Goal: Task Accomplishment & Management: Manage account settings

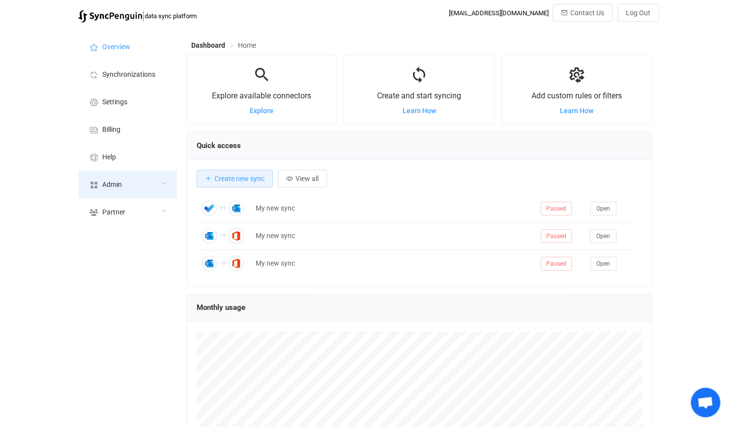
scroll to position [190, 465]
click at [130, 182] on div "Admin" at bounding box center [127, 184] width 98 height 28
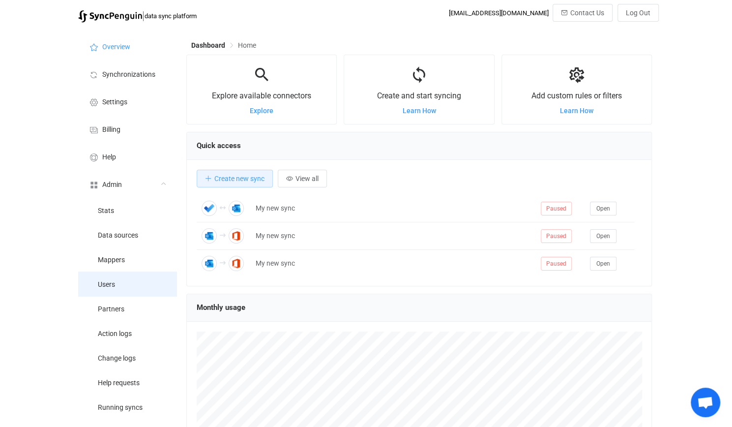
click at [147, 287] on li "Users" at bounding box center [127, 283] width 98 height 25
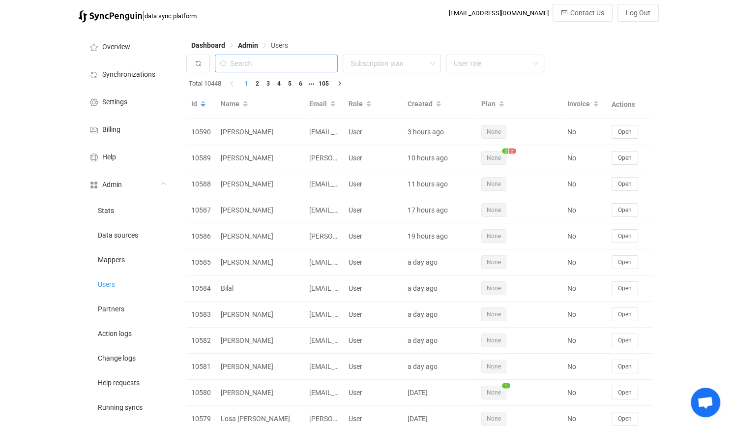
click at [316, 63] on input "text" at bounding box center [276, 64] width 123 height 18
paste input "[EMAIL_ADDRESS][DOMAIN_NAME]"
type input "[EMAIL_ADDRESS][DOMAIN_NAME]"
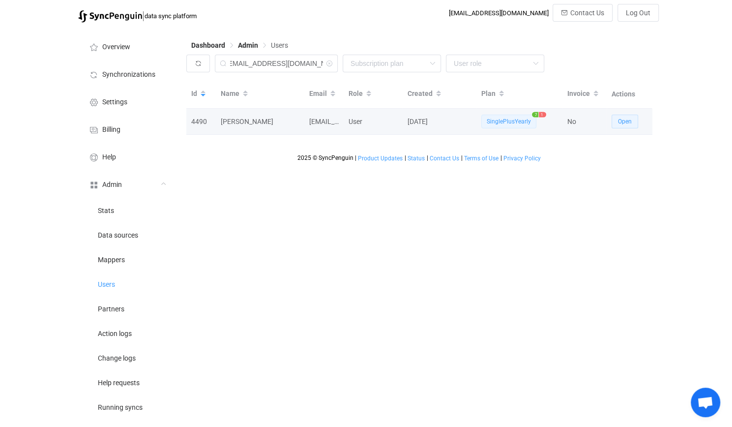
click at [636, 120] on button "Open" at bounding box center [624, 122] width 27 height 14
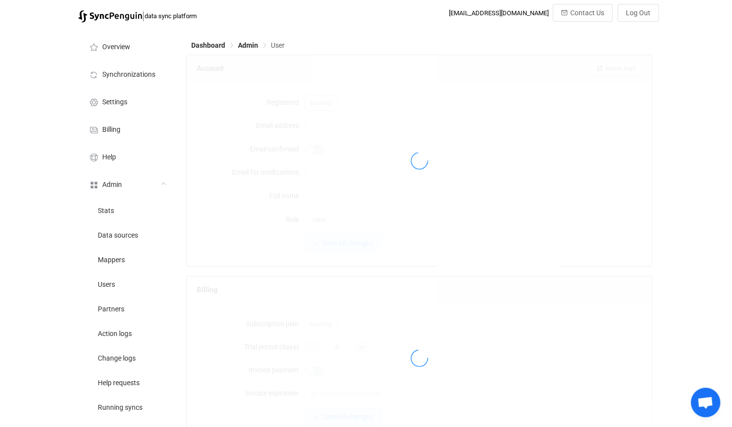
type input "[EMAIL_ADDRESS][DOMAIN_NAME]"
type input "[PERSON_NAME]"
type input "14"
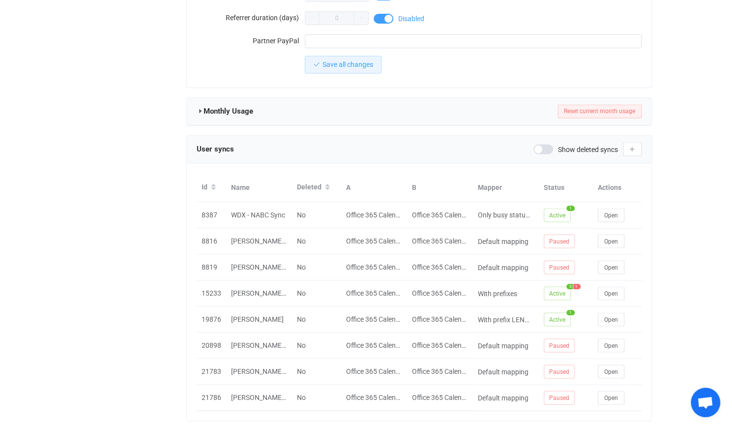
scroll to position [997, 0]
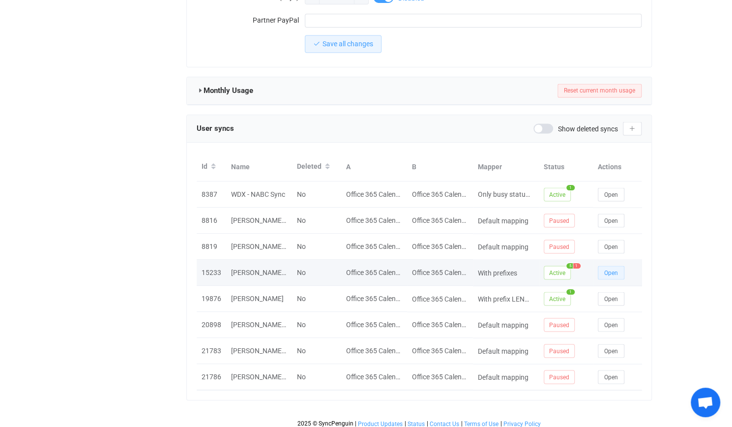
click at [615, 270] on span "Open" at bounding box center [611, 272] width 14 height 7
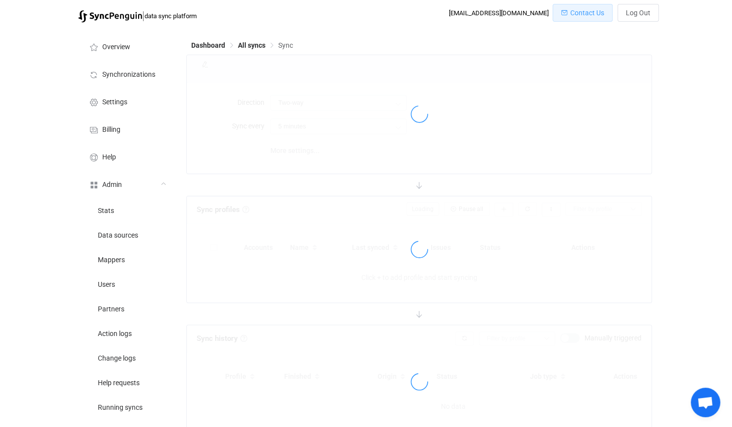
type input "Two-way (many with one)"
type input "10 minutes"
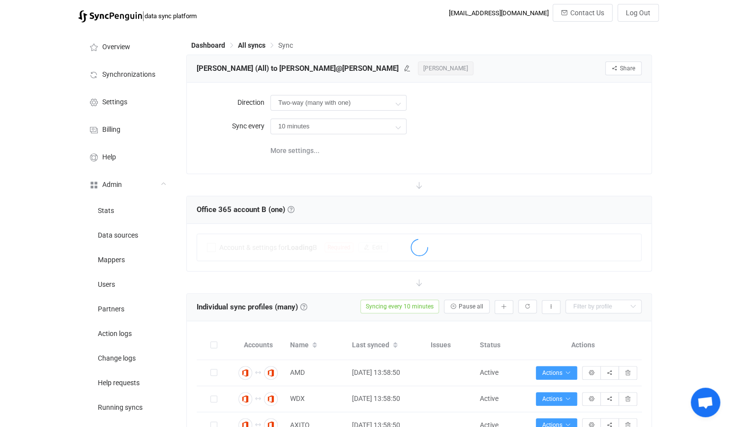
click at [429, 105] on div "Two-way (many with one) Two-way A B B A" at bounding box center [455, 102] width 371 height 20
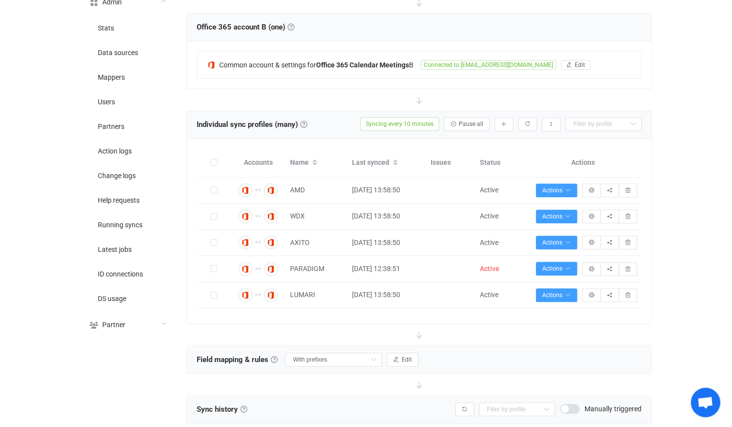
scroll to position [344, 0]
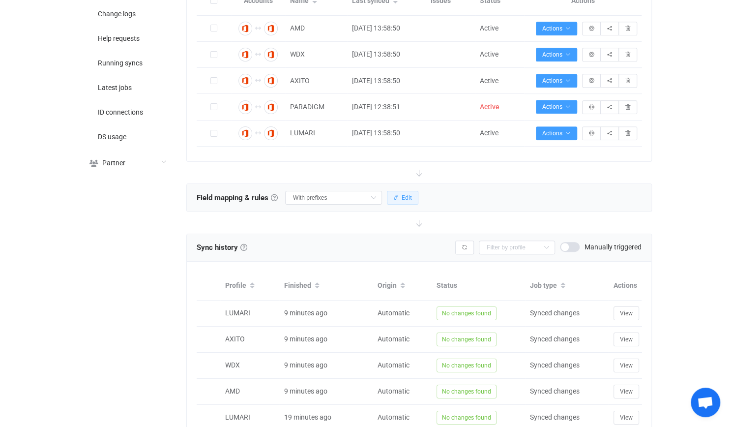
click at [404, 194] on span "Edit" at bounding box center [407, 197] width 10 height 7
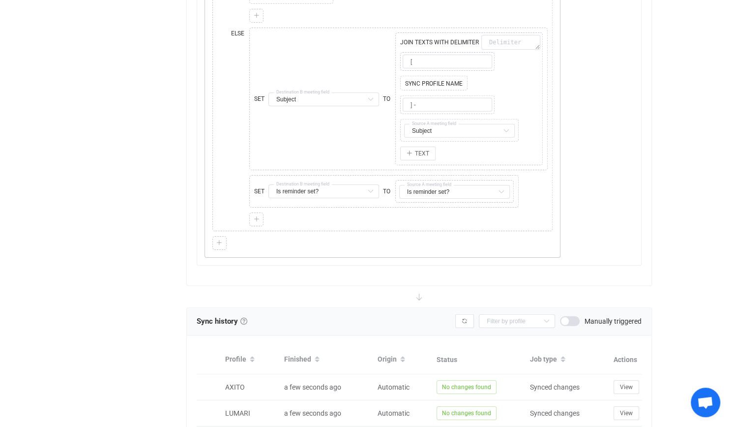
scroll to position [1327, 0]
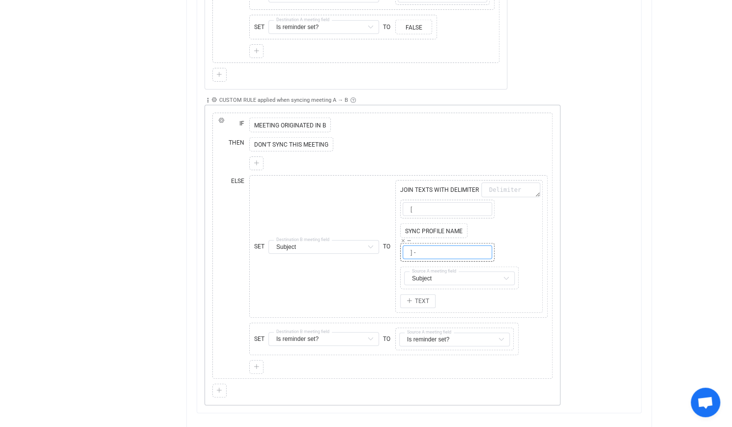
click at [440, 245] on input "] -" at bounding box center [447, 252] width 89 height 14
click at [422, 202] on input "[" at bounding box center [447, 209] width 89 height 14
click at [624, 209] on div "Collapse Move up Move down Delete Applied to All meeting(s) Only meeting(s) fro…" at bounding box center [422, 247] width 436 height 316
drag, startPoint x: 454, startPoint y: 204, endPoint x: 338, endPoint y: 193, distance: 116.0
click at [338, 193] on div "SET Subject Subject Default field Start Default field End Default field Is all …" at bounding box center [398, 246] width 293 height 138
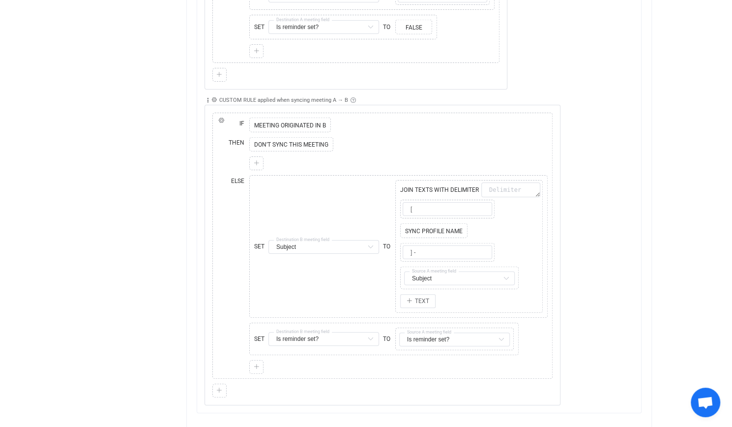
click at [638, 223] on div "Collapse Move up Move down Delete Applied to All meeting(s) Only meeting(s) fro…" at bounding box center [422, 247] width 436 height 316
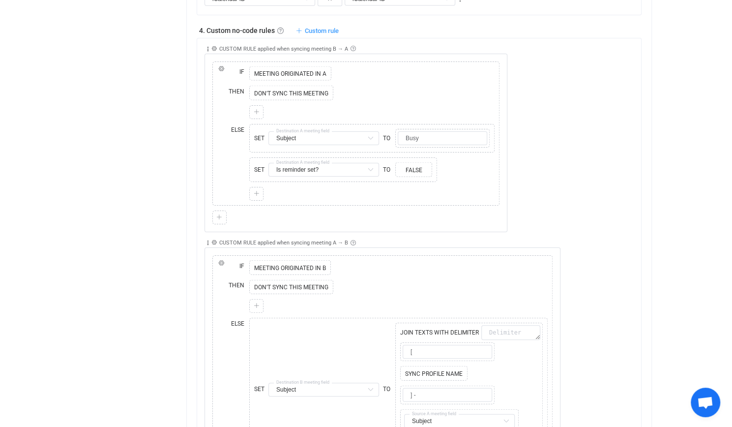
scroll to position [1278, 0]
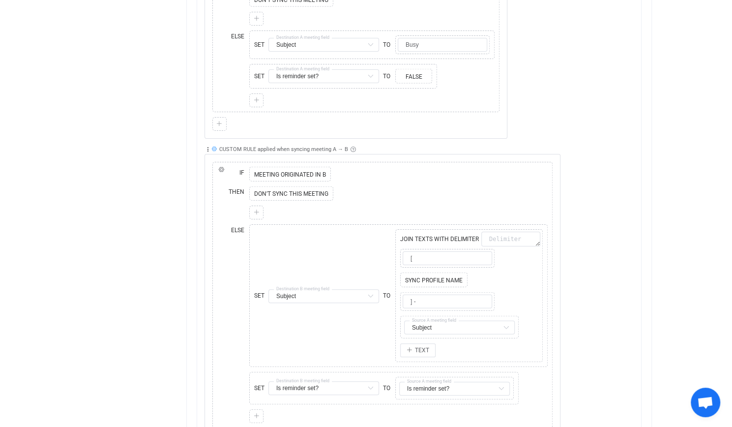
click at [216, 146] on icon at bounding box center [213, 148] width 5 height 5
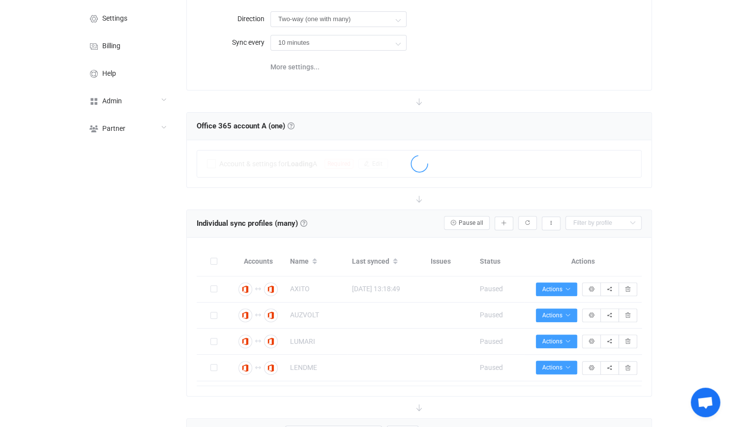
scroll to position [147, 0]
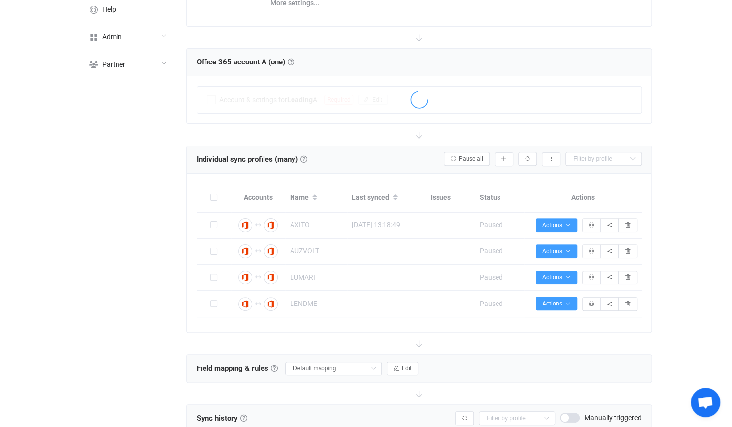
click at [323, 313] on td "LENDME" at bounding box center [316, 303] width 62 height 26
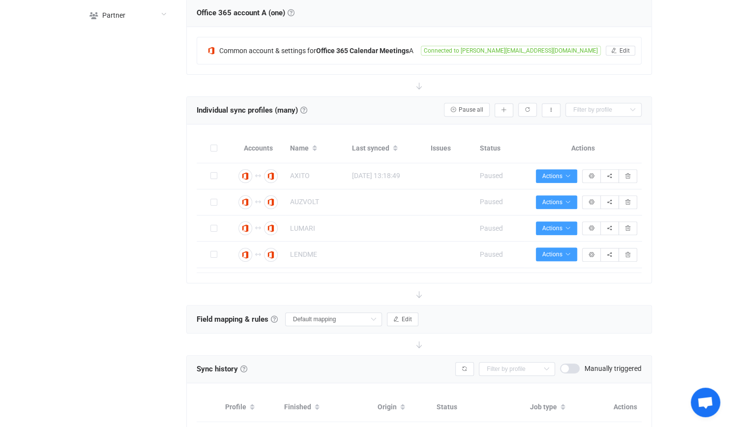
click at [337, 104] on div "Individual sync profiles (many) Sync profiles Individual sync profiles A sync p…" at bounding box center [419, 110] width 445 height 15
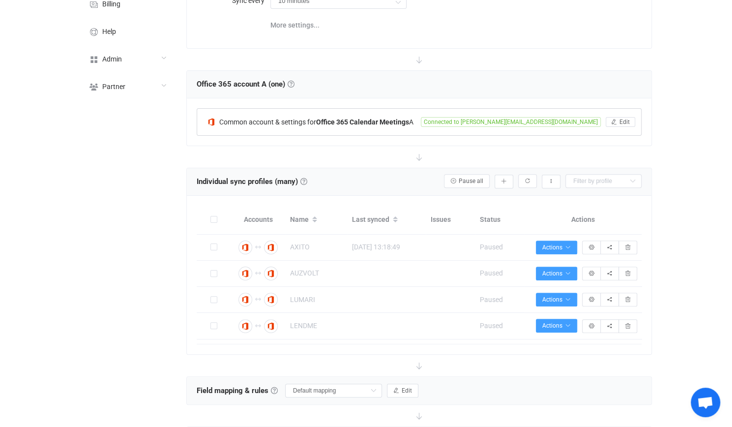
scroll to position [98, 0]
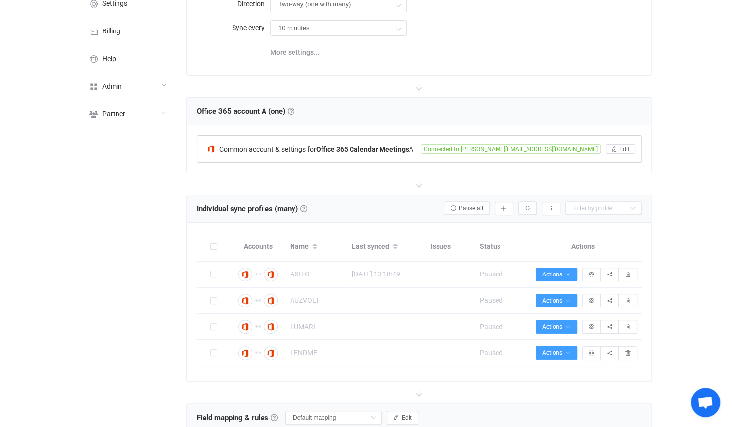
click at [341, 153] on div "Common account & settings for Office 365 Calendar Meetings A Connected to bruno…" at bounding box center [419, 149] width 444 height 27
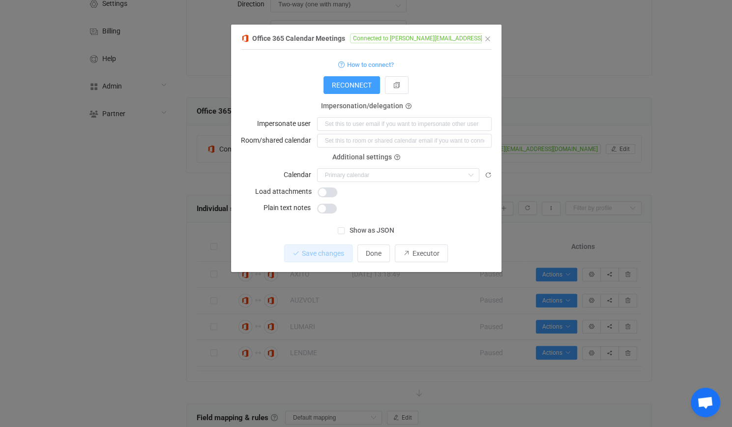
drag, startPoint x: 210, startPoint y: 164, endPoint x: 221, endPoint y: 164, distance: 10.8
click at [211, 163] on div "Office 365 Calendar Meetings Connected to bruno@ddpg.com.au 1 { { "accessToken"…" at bounding box center [366, 213] width 732 height 427
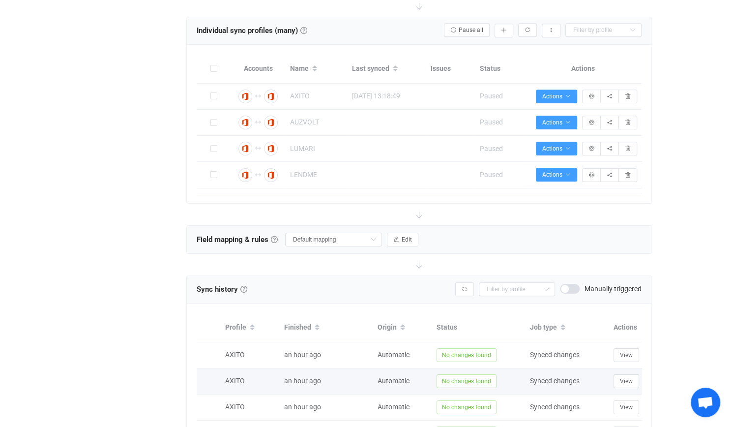
scroll to position [393, 0]
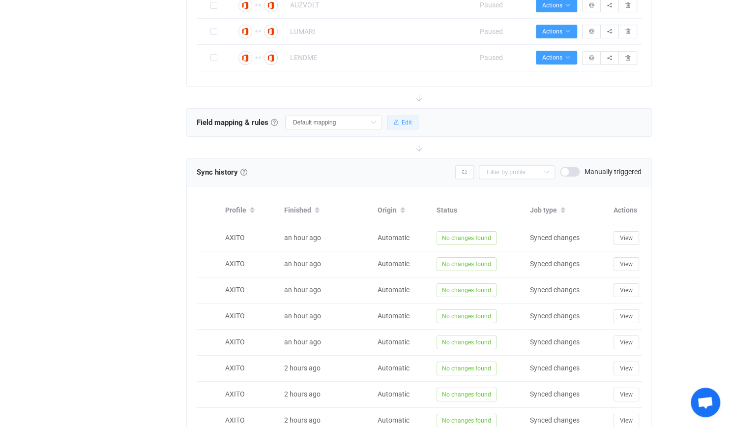
click at [406, 120] on span "Edit" at bounding box center [407, 122] width 10 height 7
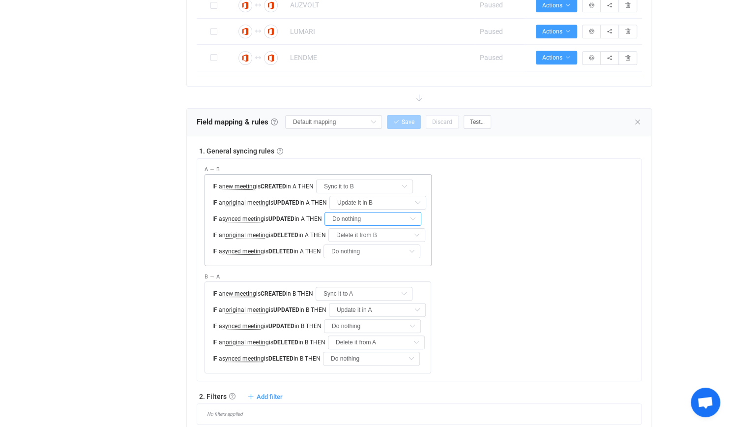
click at [370, 218] on input "Do nothing" at bounding box center [372, 219] width 97 height 14
click at [370, 251] on li "Update it in B" at bounding box center [380, 257] width 101 height 17
type input "Update it in B"
click at [368, 240] on div "IF a new meeting is CREATED in A THEN Sync it to B Do nothing Sync it to B IF a…" at bounding box center [317, 220] width 227 height 92
click at [367, 248] on input "Do nothing" at bounding box center [371, 251] width 97 height 14
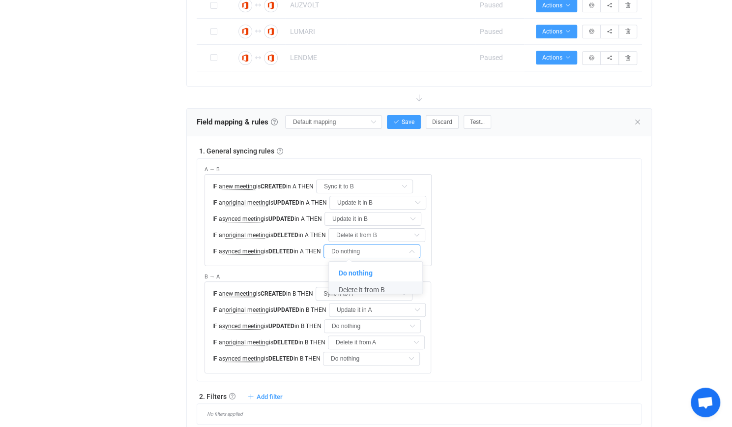
click at [374, 291] on span "Delete it from B" at bounding box center [362, 290] width 46 height 8
type input "Delete it from B"
click at [375, 322] on input "Do nothing" at bounding box center [372, 326] width 97 height 14
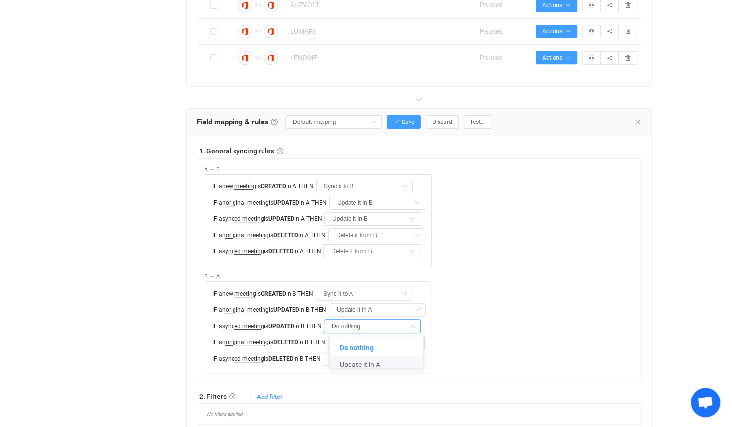
click at [384, 367] on div at bounding box center [376, 365] width 91 height 3
drag, startPoint x: 380, startPoint y: 365, endPoint x: 376, endPoint y: 364, distance: 5.0
click at [380, 365] on li "Update it in A" at bounding box center [380, 364] width 101 height 17
type input "Update it in A"
click at [369, 353] on input "Do nothing" at bounding box center [371, 358] width 97 height 14
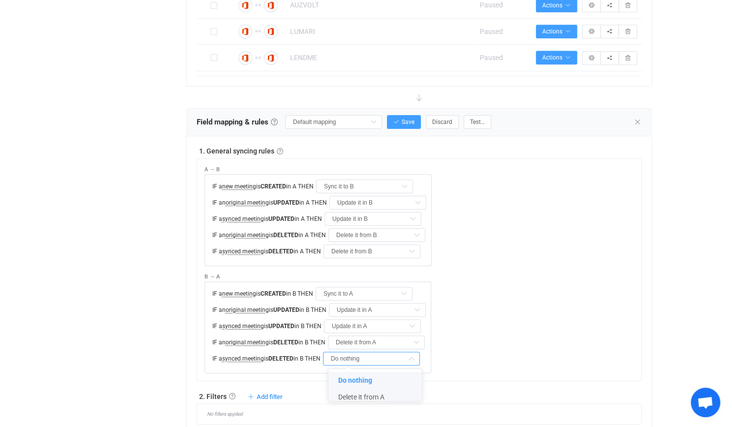
drag, startPoint x: 382, startPoint y: 394, endPoint x: 383, endPoint y: 384, distance: 10.4
click at [383, 394] on span "Delete it from A" at bounding box center [361, 397] width 46 height 8
type input "Delete it from A"
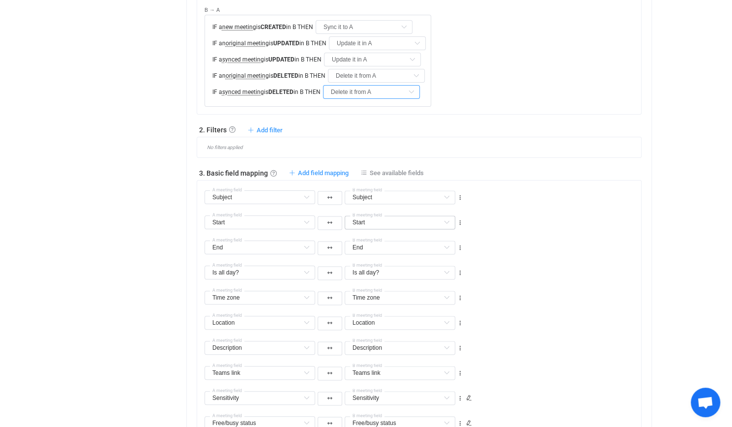
scroll to position [688, 0]
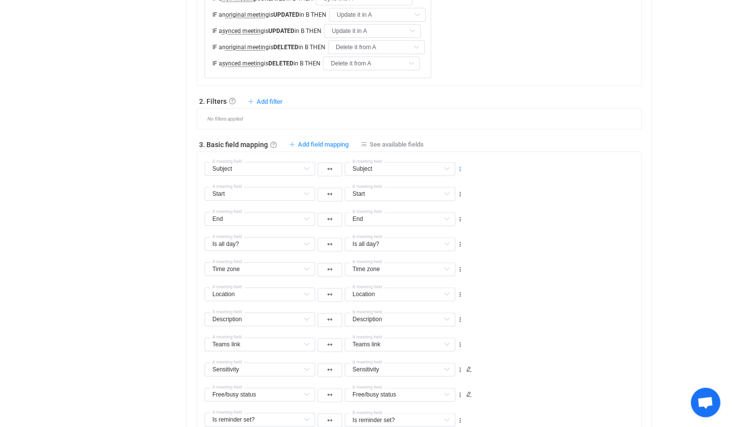
click at [462, 166] on icon at bounding box center [460, 169] width 7 height 7
click at [435, 226] on li "Delete" at bounding box center [429, 225] width 64 height 18
type input "Start"
type input "End"
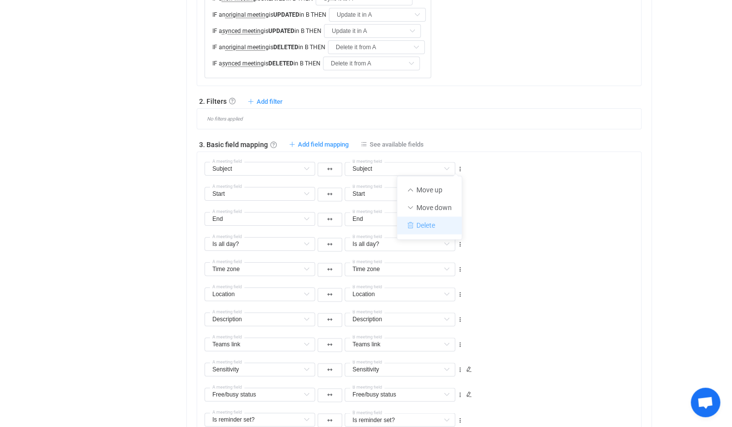
type input "End"
type input "Is all day?"
type input "Time zone"
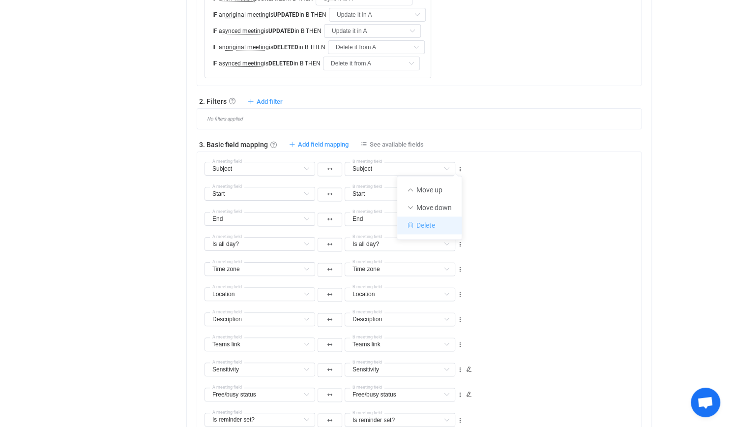
type input "Location"
type input "Description"
type input "Teams link"
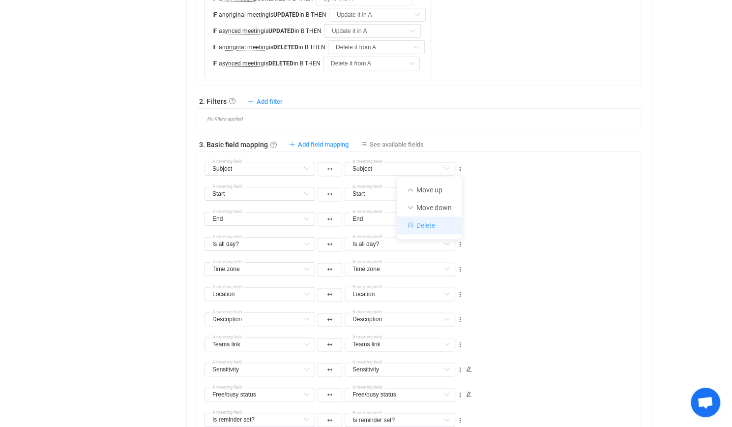
type input "Teams link"
type input "Sensitivity"
type input "Free/busy status"
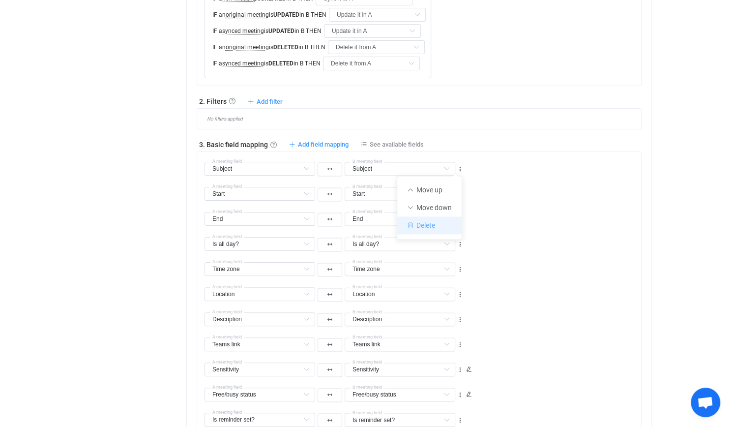
type input "Is reminder set?"
type input "Recurrence pattern"
type input "Deleted occurrences"
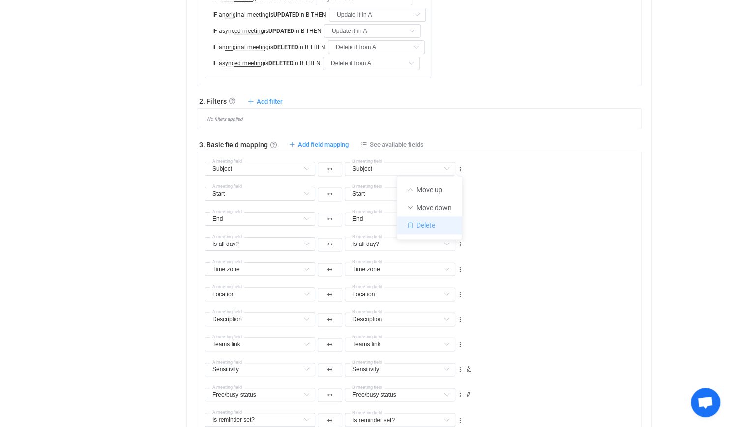
type input "Deleted occurrences"
type input "Recurrence exceptions"
type input "Attachments"
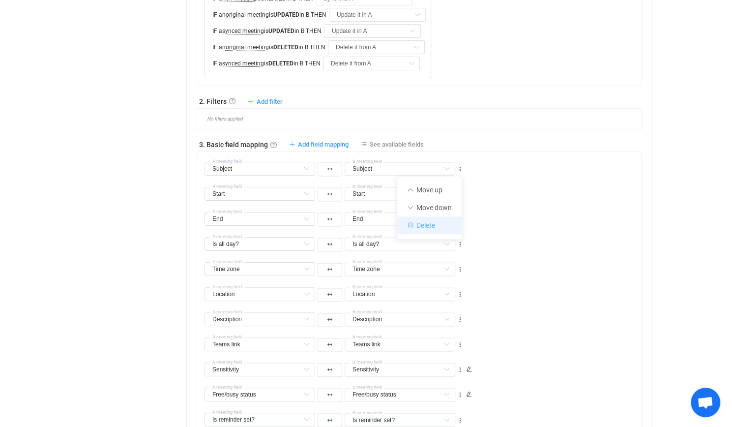
type input "iCalendar ID"
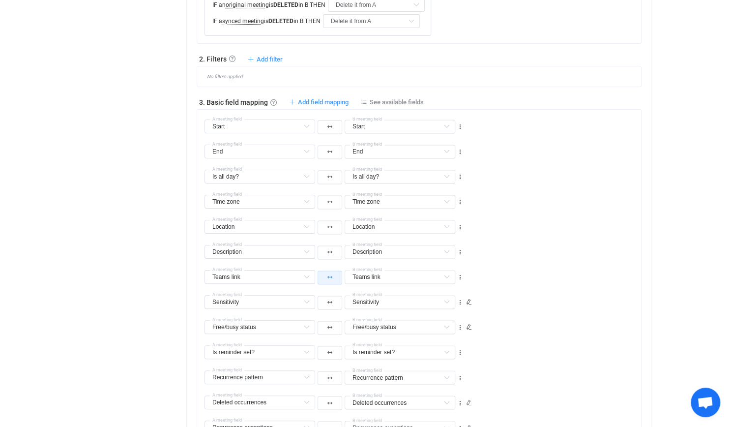
scroll to position [737, 0]
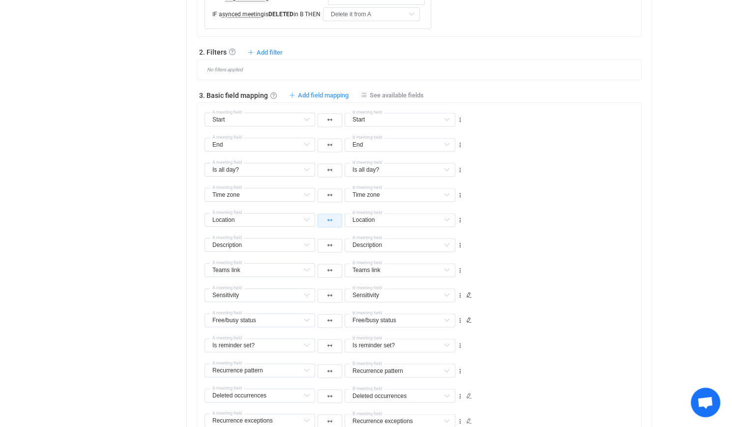
click at [331, 223] on button "button" at bounding box center [330, 220] width 25 height 14
click at [335, 272] on li at bounding box center [329, 280] width 25 height 18
click at [334, 243] on button "button" at bounding box center [330, 245] width 25 height 14
click at [336, 299] on li at bounding box center [329, 305] width 25 height 18
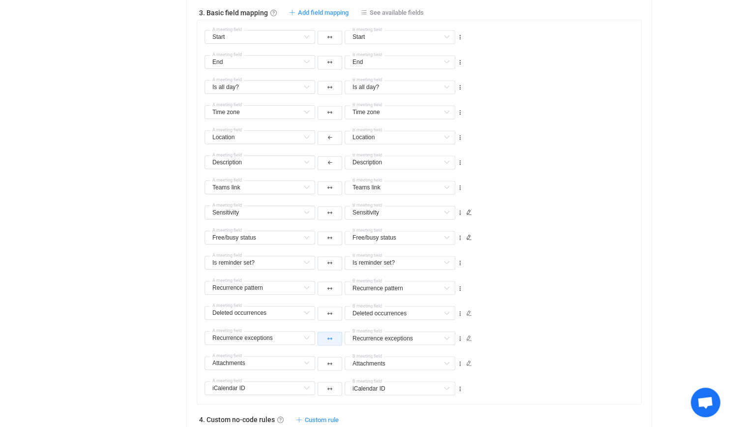
scroll to position [836, 0]
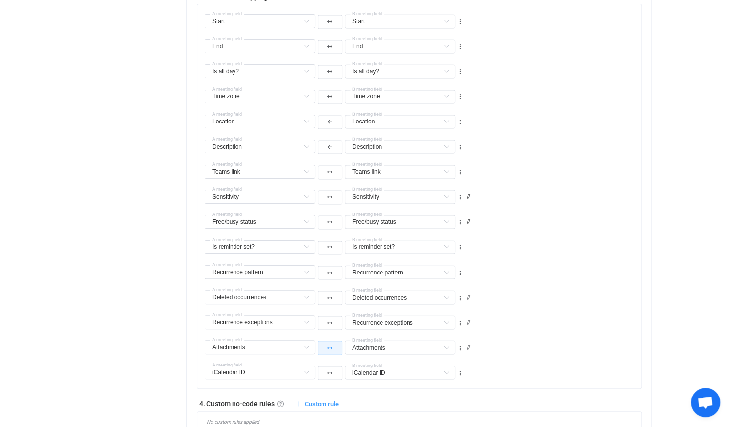
click at [331, 349] on button "button" at bounding box center [330, 348] width 25 height 14
click at [339, 301] on li at bounding box center [329, 301] width 25 height 18
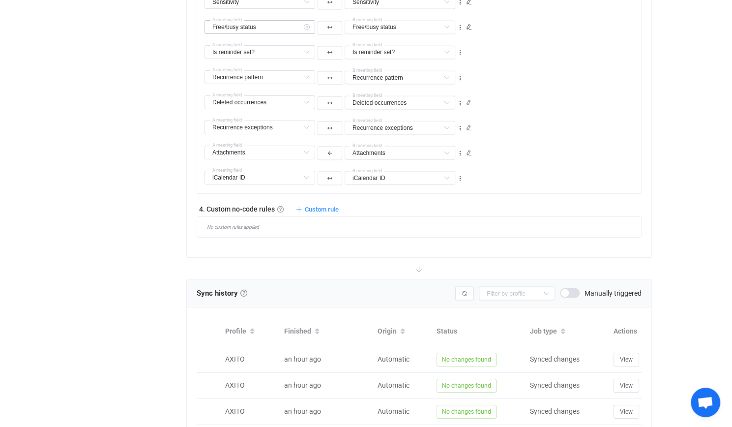
scroll to position [1032, 0]
click at [323, 204] on span "Custom rule" at bounding box center [322, 206] width 34 height 7
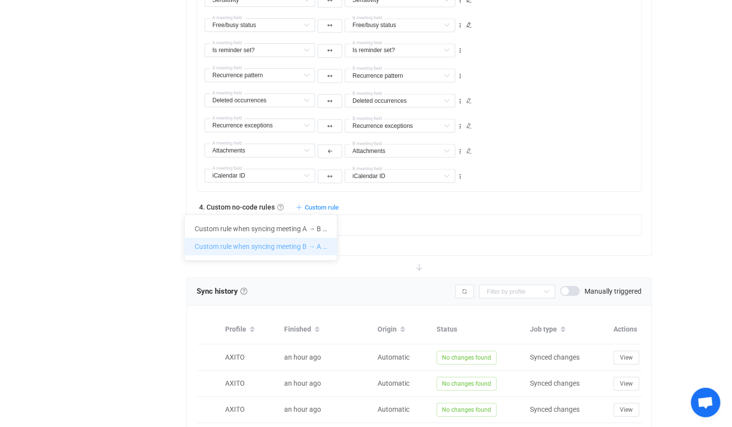
click at [305, 252] on li "Custom rule when syncing meeting B → A …" at bounding box center [261, 246] width 152 height 18
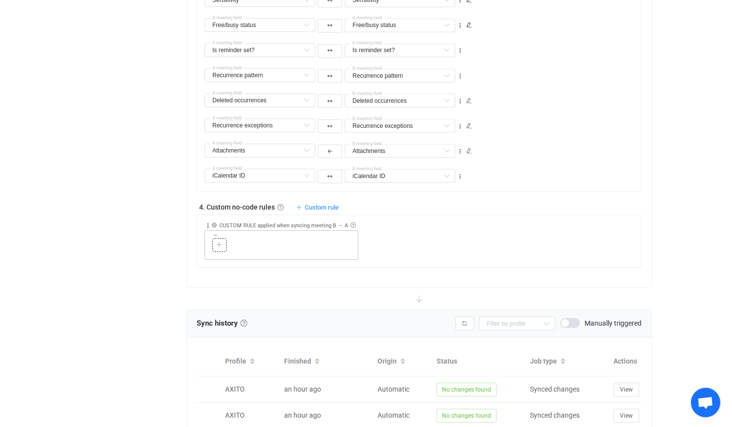
click at [218, 245] on div at bounding box center [219, 244] width 9 height 9
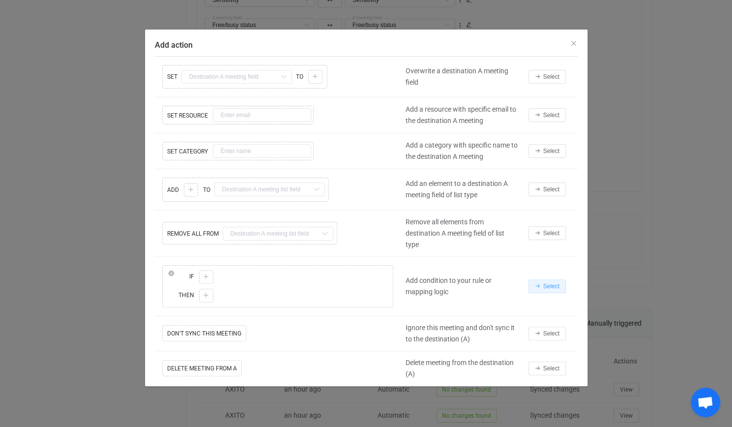
click at [552, 284] on button "Select" at bounding box center [546, 286] width 37 height 14
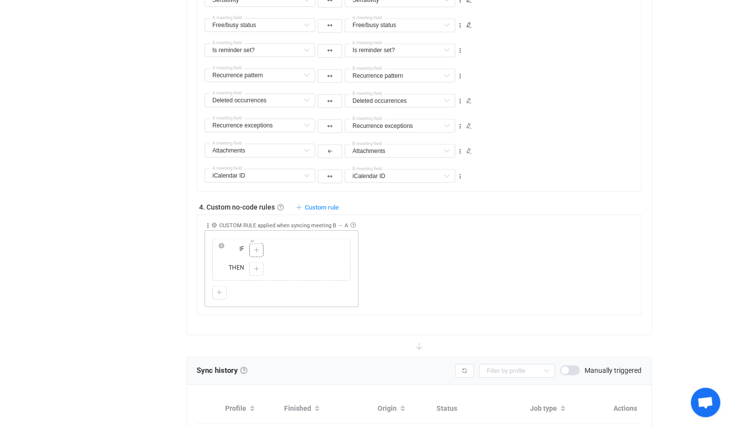
click at [259, 245] on div at bounding box center [256, 249] width 9 height 9
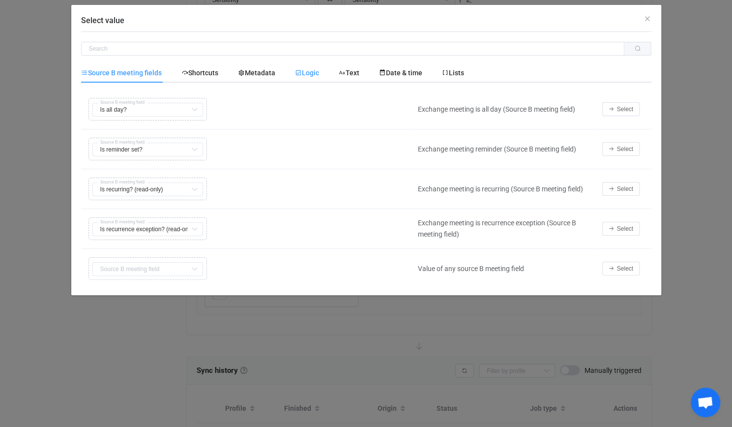
click at [318, 74] on span "Logic" at bounding box center [307, 73] width 24 height 8
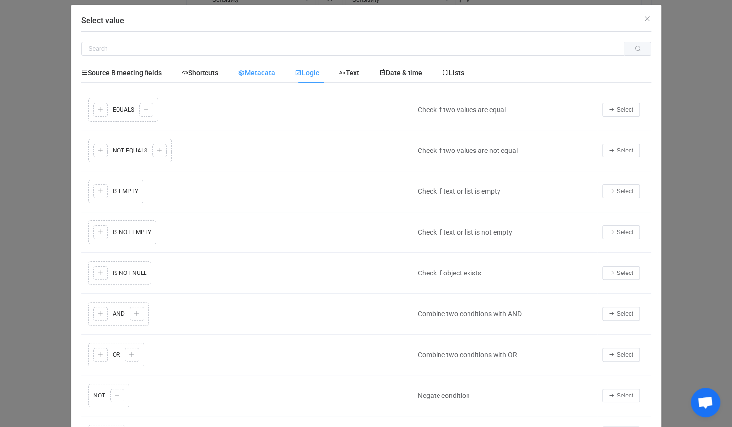
click at [269, 75] on span "Metadata" at bounding box center [256, 73] width 37 height 8
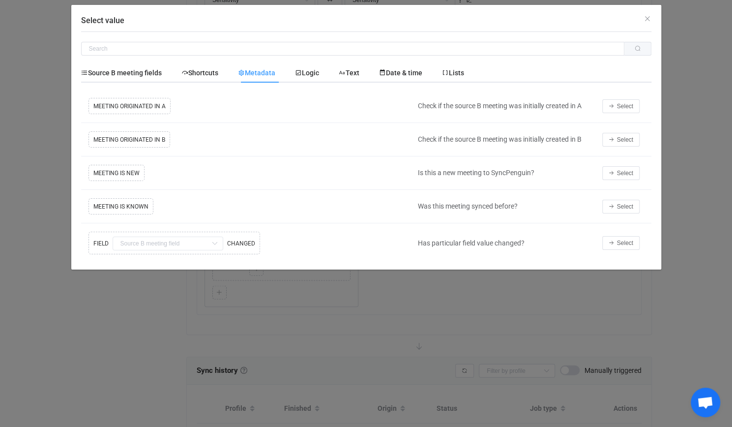
click at [620, 98] on td "Select" at bounding box center [624, 105] width 54 height 33
click at [618, 101] on button "Select" at bounding box center [620, 106] width 37 height 14
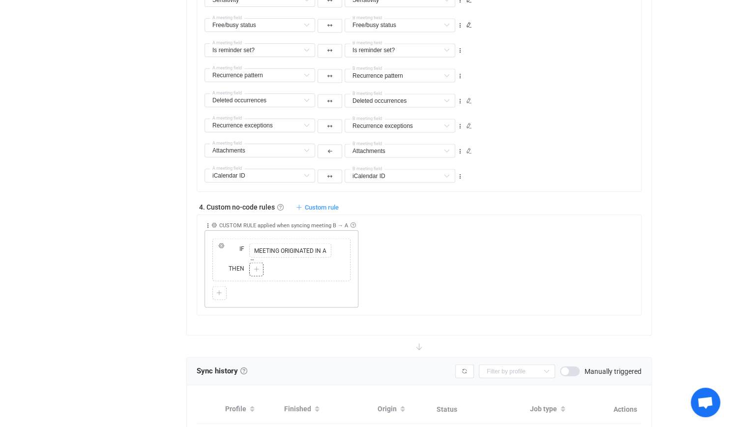
click at [258, 269] on div at bounding box center [256, 268] width 9 height 9
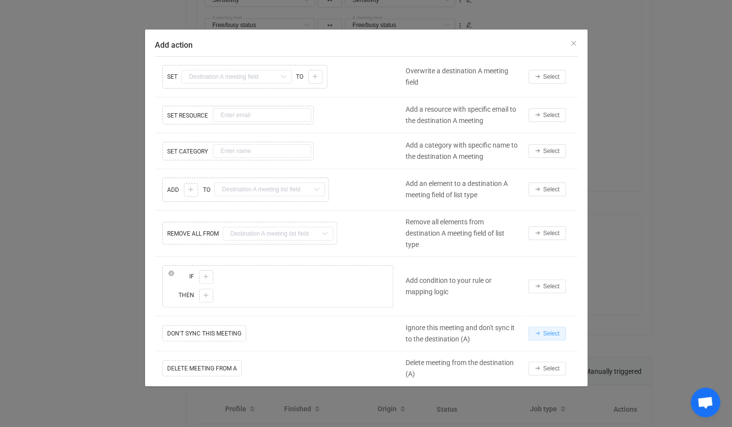
click at [556, 331] on span "Select" at bounding box center [551, 333] width 16 height 7
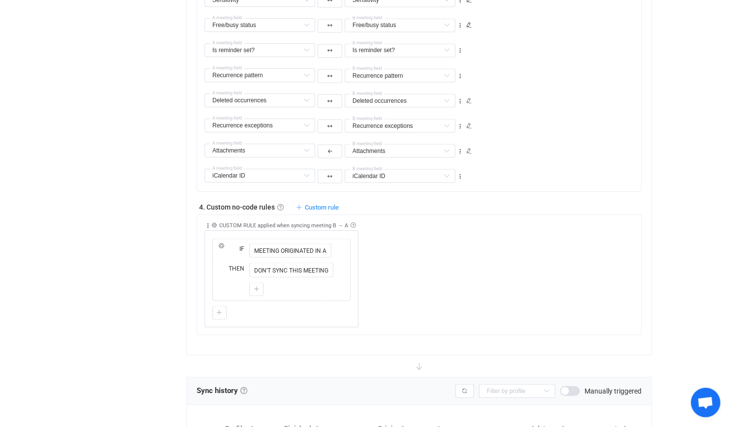
click at [617, 255] on div "Collapse Move up Move down Delete Applied to Only meeting(s) from B Only meetin…" at bounding box center [422, 271] width 436 height 113
click at [495, 259] on div "Collapse Move up Move down Delete Applied to Only meeting(s) from B Only meetin…" at bounding box center [422, 271] width 436 height 113
click at [223, 243] on icon at bounding box center [221, 245] width 6 height 6
click at [237, 219] on button "ELSE" at bounding box center [243, 218] width 36 height 14
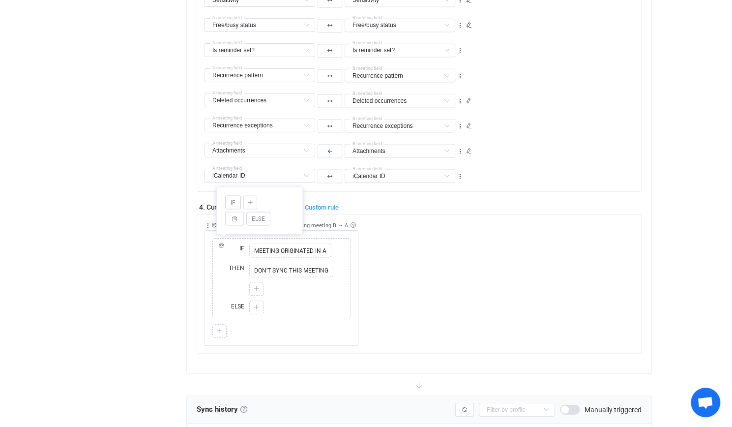
click at [458, 276] on div "Collapse Move up Move down Delete Applied to Only meeting(s) from B Only meetin…" at bounding box center [422, 280] width 436 height 131
click at [252, 305] on div at bounding box center [256, 307] width 9 height 9
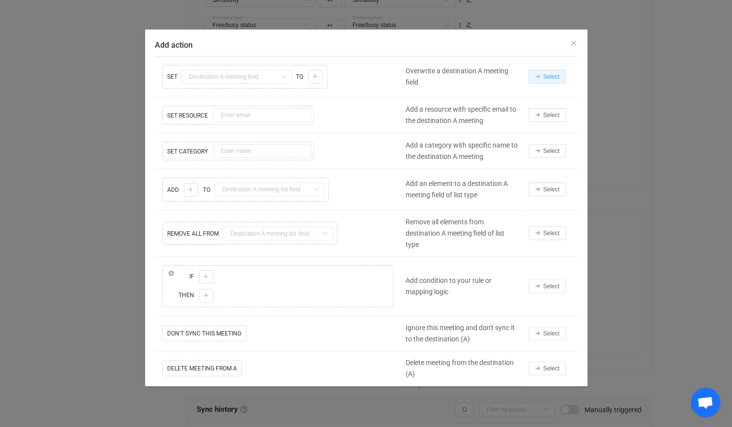
click at [543, 77] on span "Select" at bounding box center [551, 76] width 16 height 7
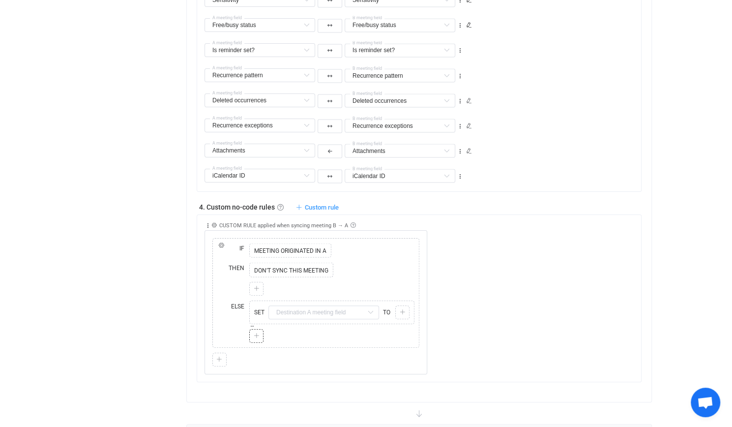
click at [254, 333] on icon at bounding box center [256, 336] width 6 height 6
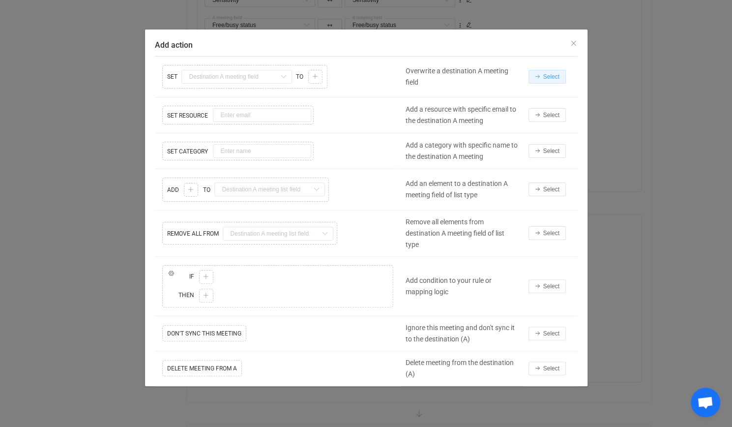
click at [545, 74] on span "Select" at bounding box center [551, 76] width 16 height 7
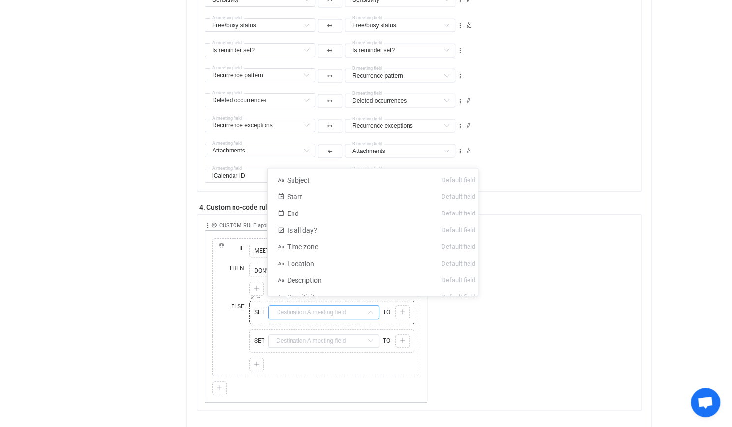
click at [320, 305] on input "text" at bounding box center [323, 312] width 111 height 14
click at [341, 174] on li "Subject Default field" at bounding box center [376, 179] width 217 height 17
type input "Subject"
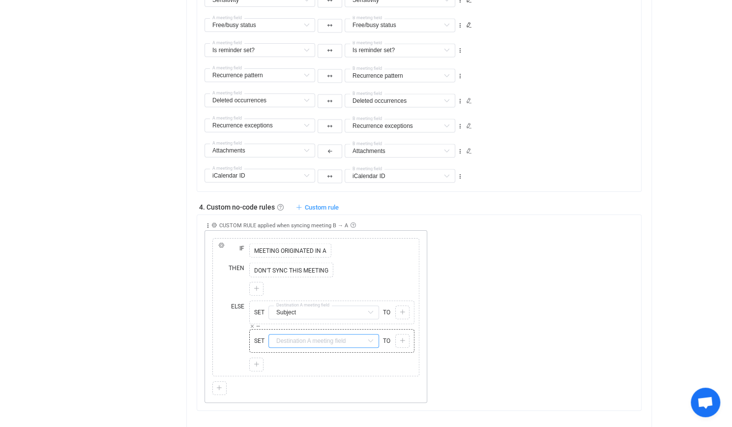
click at [311, 343] on input "text" at bounding box center [323, 341] width 111 height 14
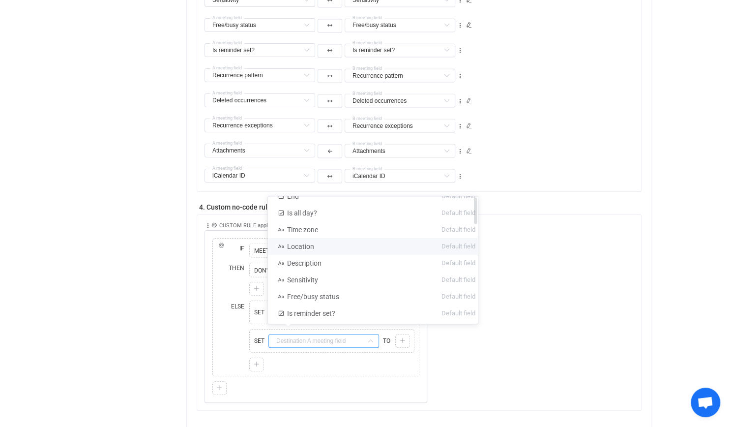
scroll to position [98, 0]
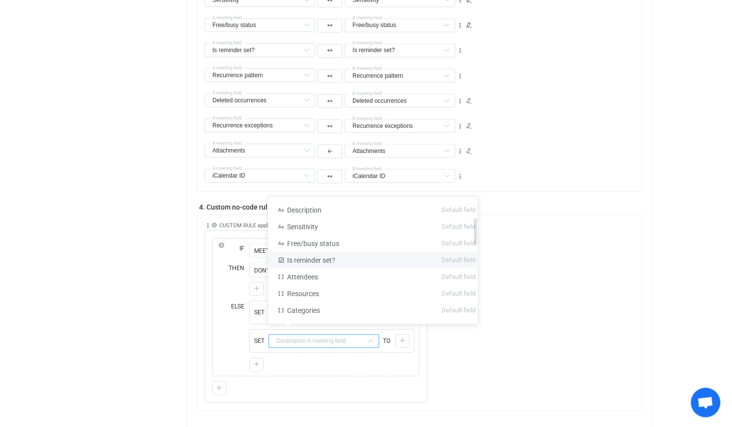
click at [336, 255] on li "Is reminder set? Default field" at bounding box center [376, 259] width 217 height 17
type input "Is reminder set?"
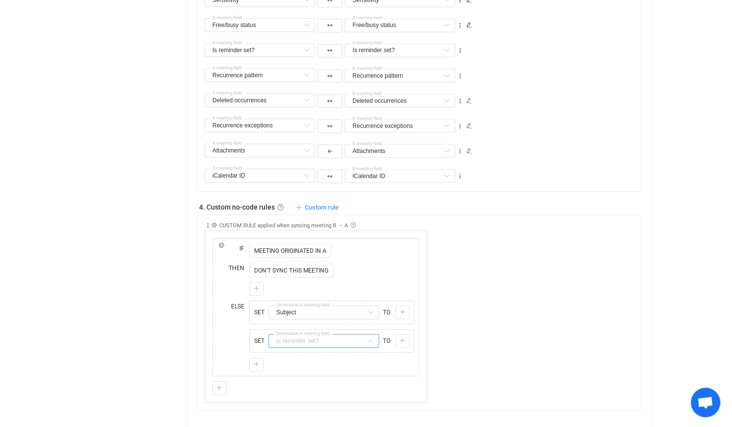
scroll to position [43, 0]
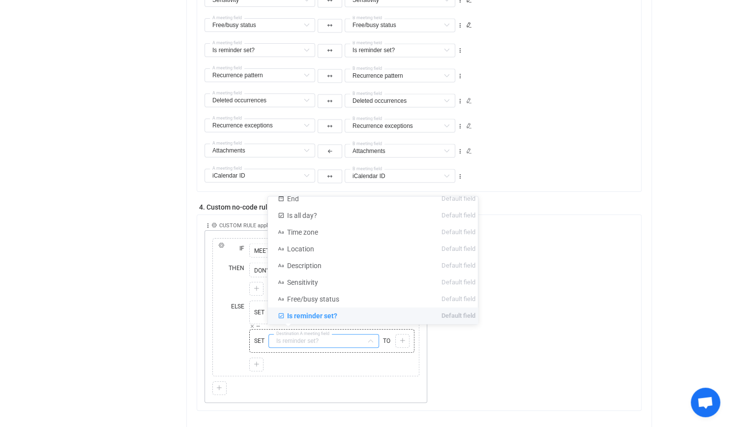
click at [406, 341] on div "Copy Cut Paste TYPE MISMATCH Select value" at bounding box center [402, 341] width 14 height 14
type input "Is reminder set?"
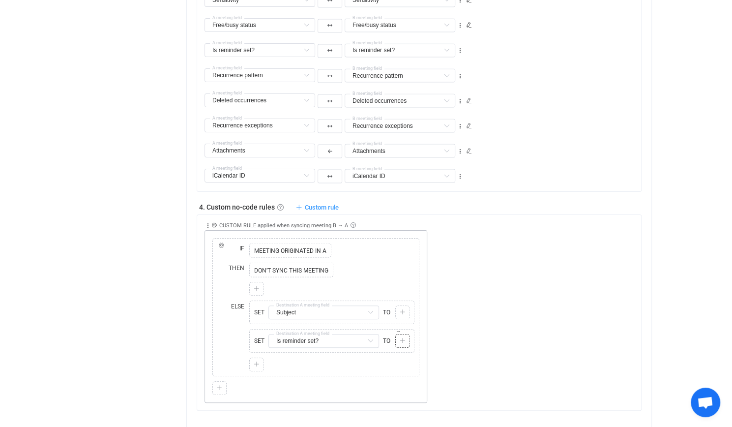
click at [403, 338] on icon at bounding box center [402, 341] width 6 height 6
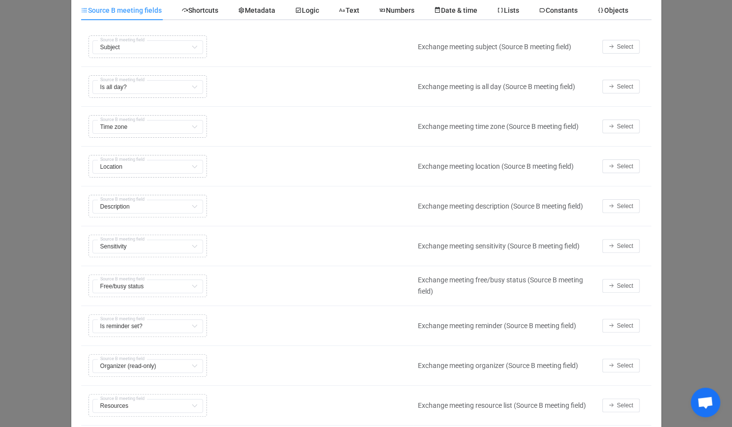
scroll to position [49, 0]
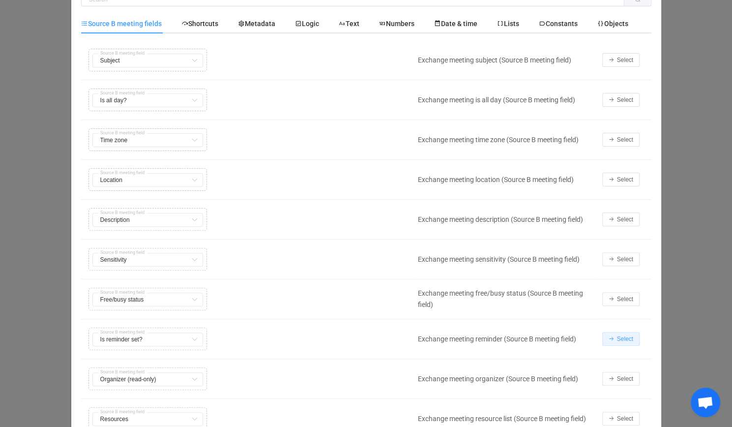
click at [617, 335] on span "Select" at bounding box center [625, 338] width 16 height 7
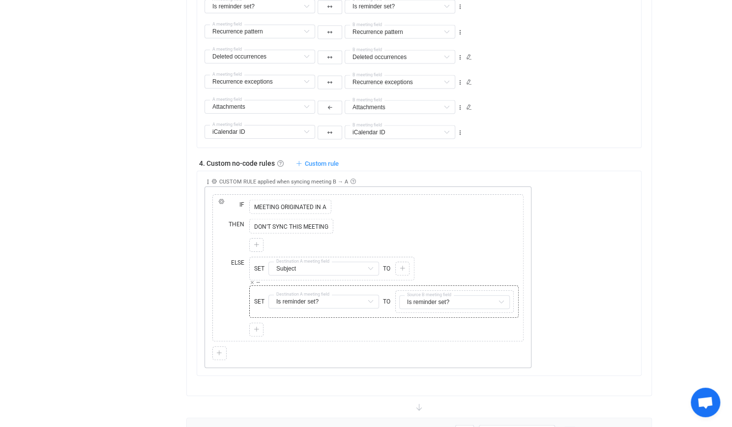
scroll to position [1130, 0]
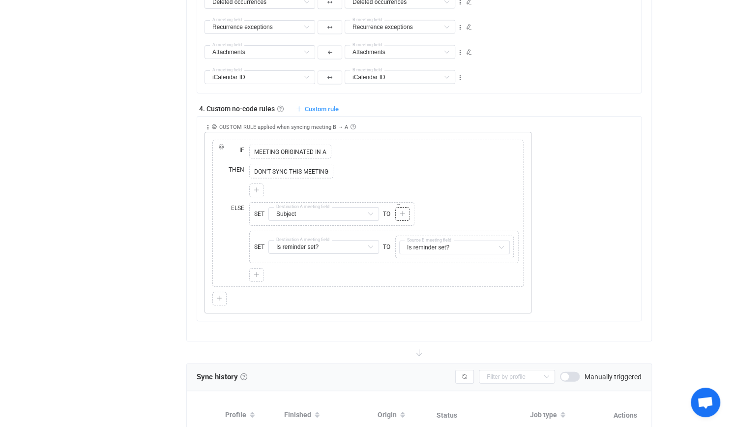
click at [401, 212] on icon at bounding box center [402, 214] width 6 height 6
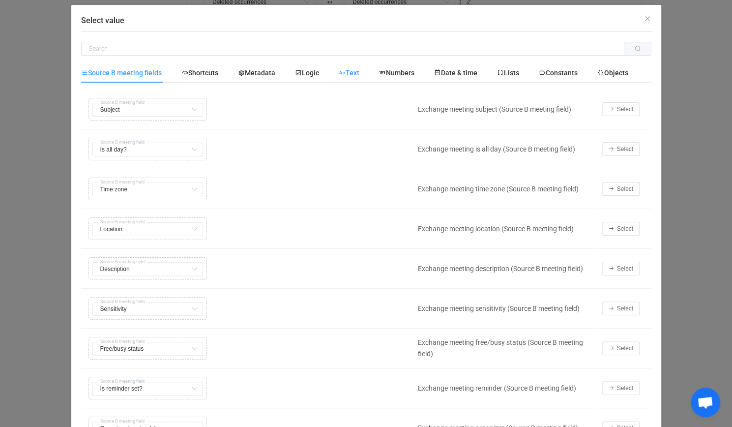
click at [352, 73] on span "Text" at bounding box center [349, 73] width 21 height 8
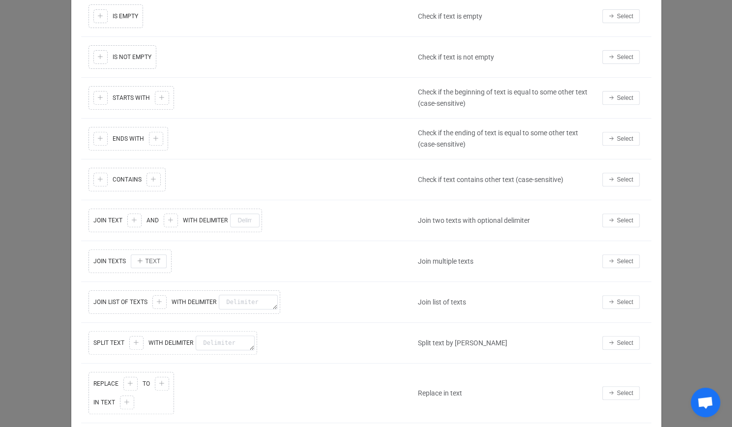
scroll to position [197, 0]
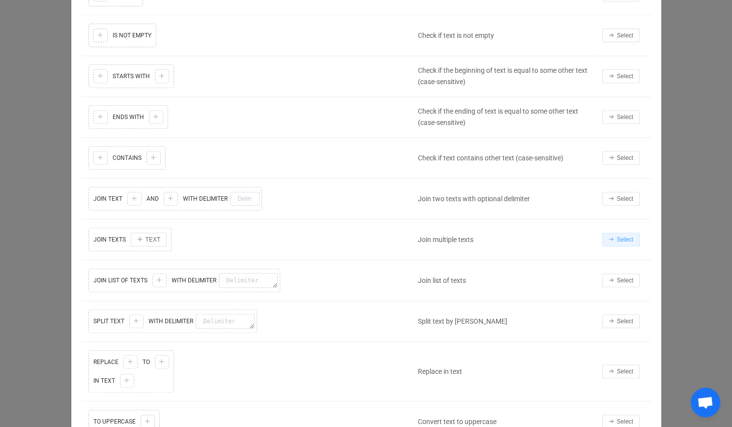
drag, startPoint x: 622, startPoint y: 232, endPoint x: 594, endPoint y: 27, distance: 207.3
click at [623, 236] on span "Select" at bounding box center [625, 239] width 16 height 7
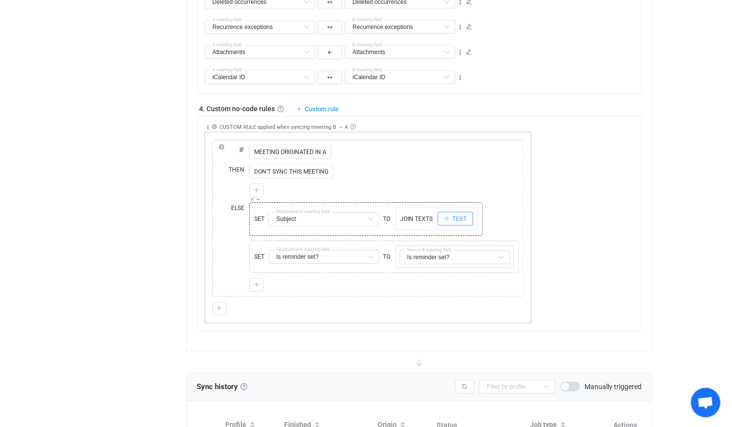
click at [452, 216] on span "TEXT" at bounding box center [459, 218] width 14 height 7
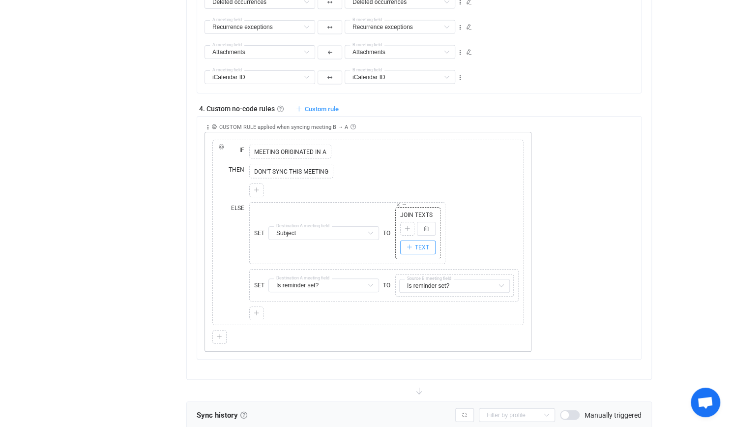
click at [419, 244] on span "TEXT" at bounding box center [422, 247] width 14 height 7
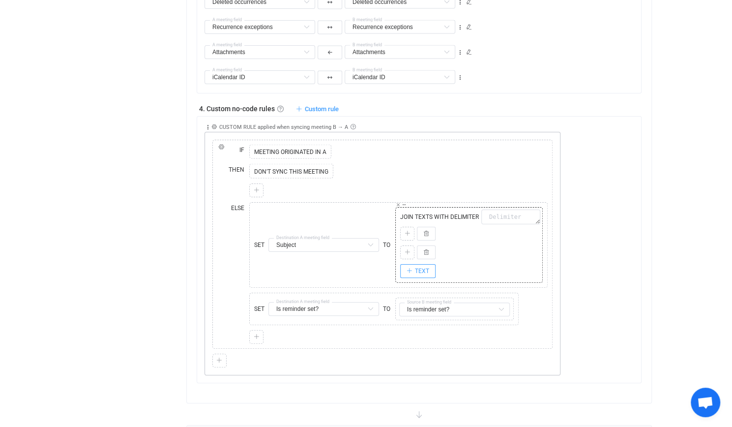
click at [416, 267] on span "TEXT" at bounding box center [422, 270] width 14 height 7
click at [414, 283] on button "TEXT" at bounding box center [417, 290] width 35 height 14
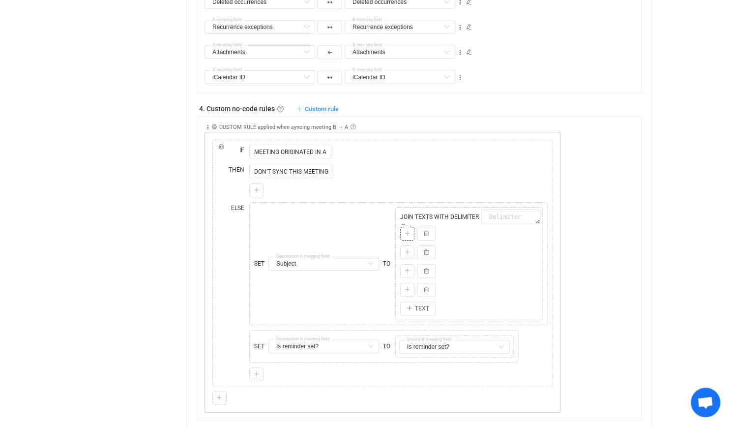
click at [408, 231] on icon at bounding box center [407, 234] width 6 height 6
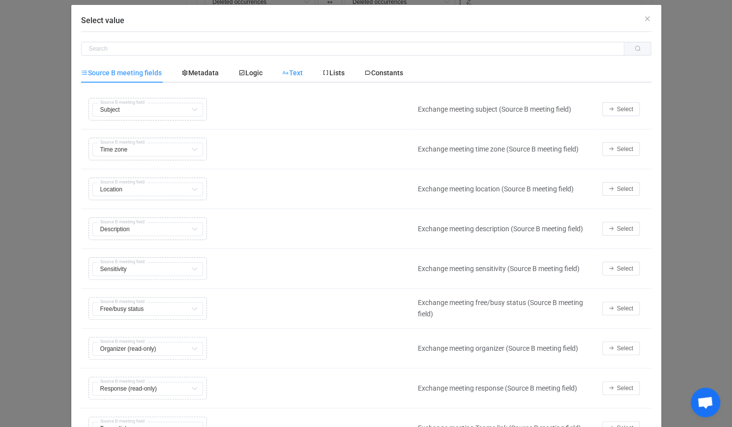
click at [287, 67] on div "Text" at bounding box center [292, 73] width 40 height 20
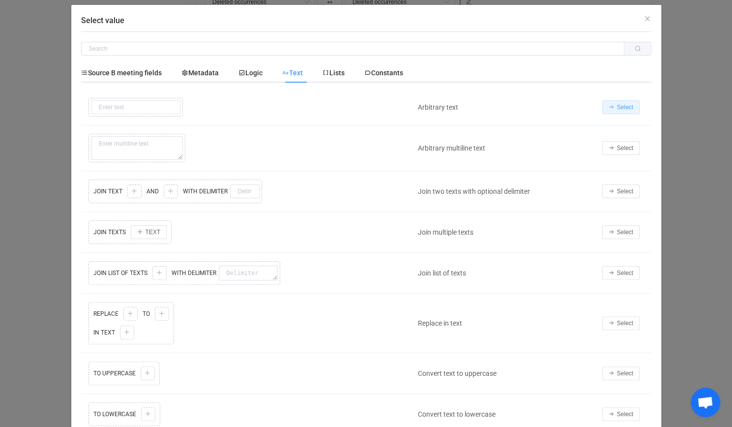
click at [623, 111] on button "Select" at bounding box center [620, 107] width 37 height 14
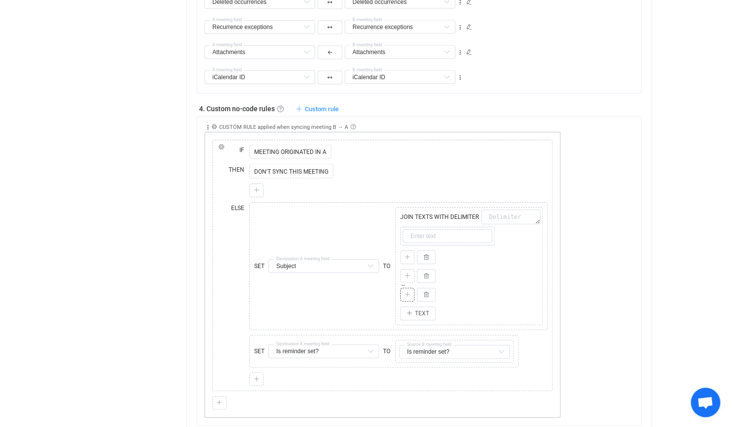
click at [406, 291] on icon at bounding box center [407, 294] width 6 height 6
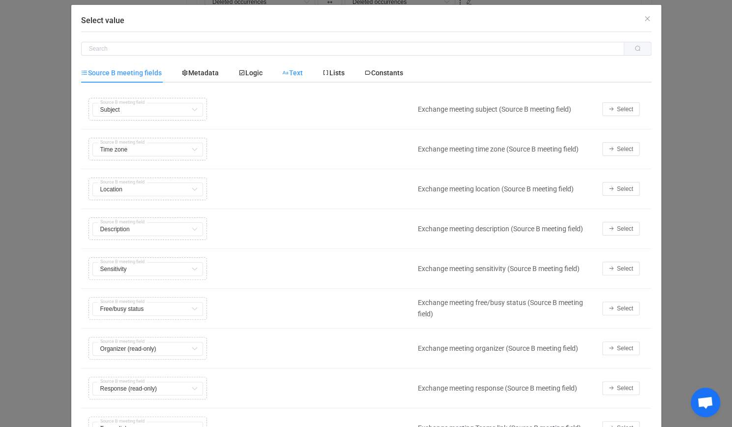
click at [280, 69] on div "Text" at bounding box center [292, 73] width 40 height 20
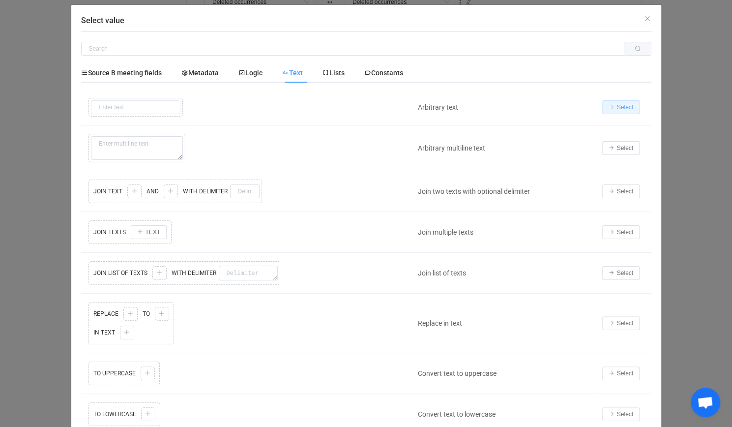
click at [621, 106] on span "Select" at bounding box center [625, 107] width 16 height 7
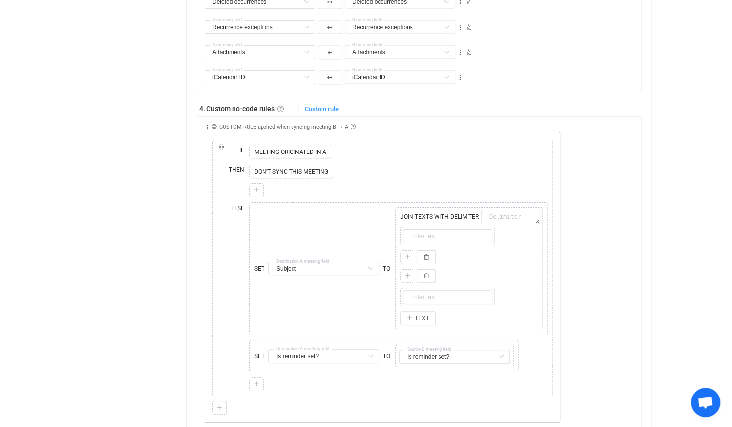
click at [403, 254] on div at bounding box center [407, 257] width 9 height 9
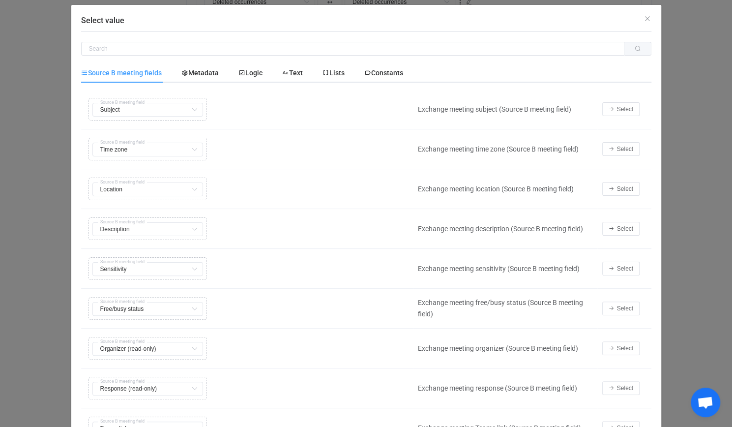
click at [706, 180] on div "Select value Source B meeting fields Metadata Logic Text Lists Constants Copy C…" at bounding box center [366, 213] width 732 height 427
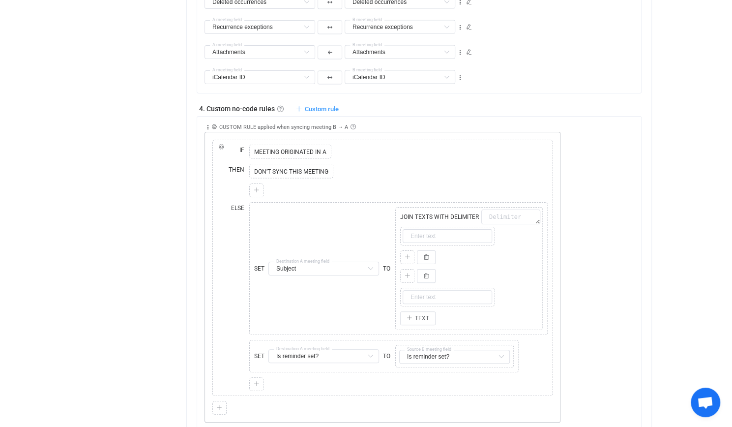
click at [412, 273] on div "Copy Cut Paste TYPE MISMATCH Select value" at bounding box center [407, 276] width 14 height 14
click at [409, 271] on div at bounding box center [407, 275] width 9 height 9
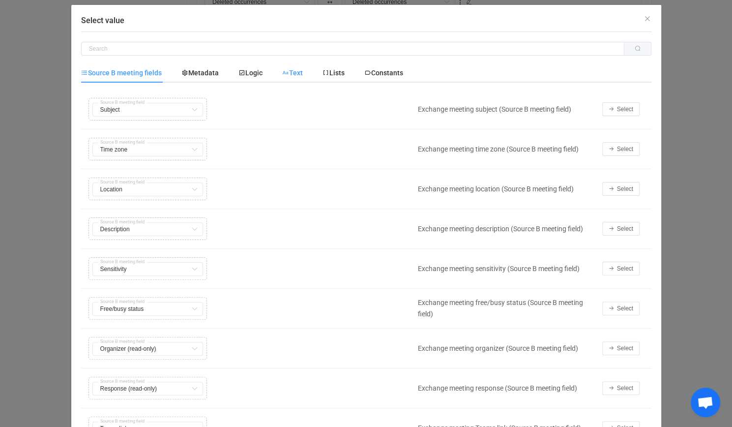
click at [292, 76] on span "Text" at bounding box center [292, 73] width 21 height 8
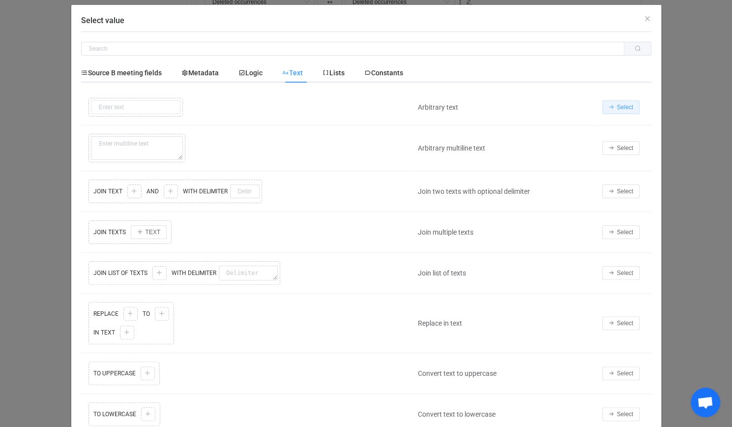
click at [621, 110] on span "Select" at bounding box center [625, 107] width 16 height 7
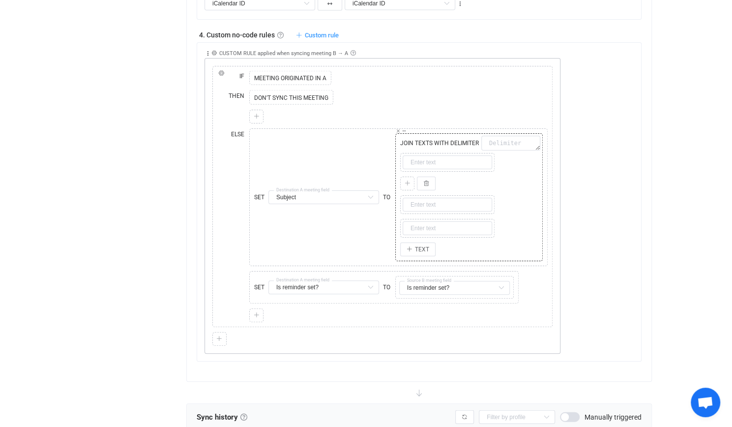
scroll to position [1130, 0]
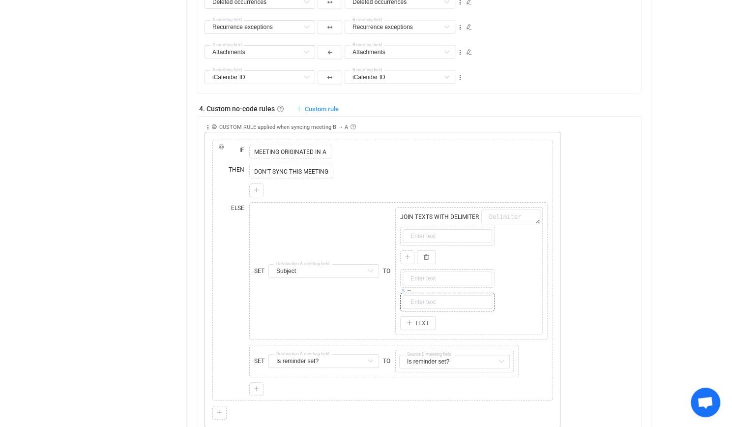
click at [403, 288] on icon at bounding box center [403, 290] width 5 height 5
click at [408, 296] on icon at bounding box center [407, 299] width 6 height 6
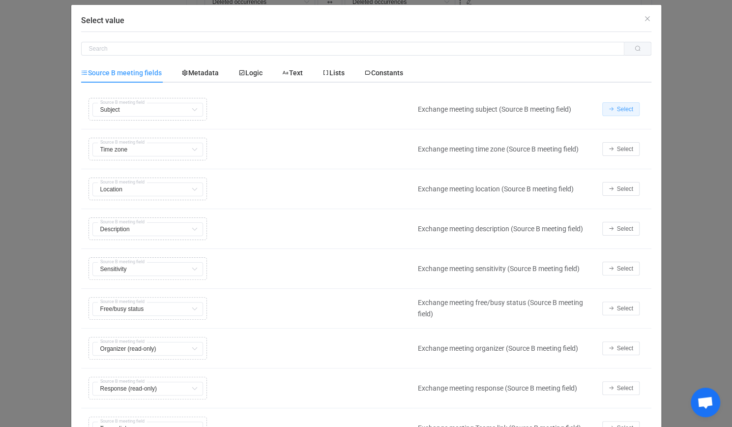
click at [602, 108] on button "Select" at bounding box center [620, 109] width 37 height 14
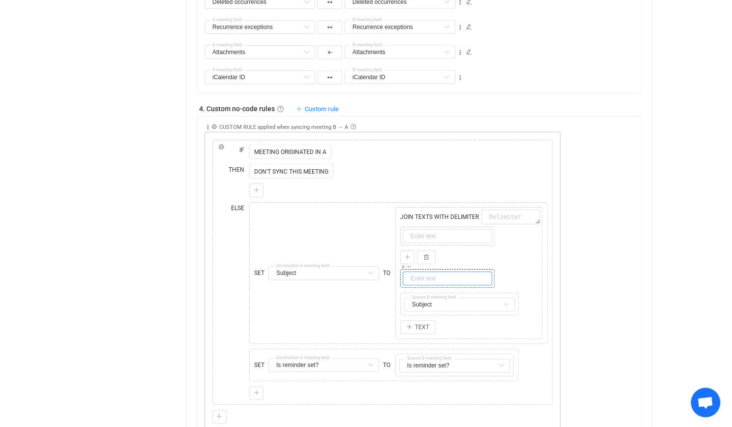
click at [427, 273] on input "text" at bounding box center [447, 278] width 89 height 14
click at [434, 273] on input "text" at bounding box center [447, 278] width 89 height 14
paste input "] -"
type input "] -"
click at [430, 231] on input "text" at bounding box center [447, 236] width 89 height 14
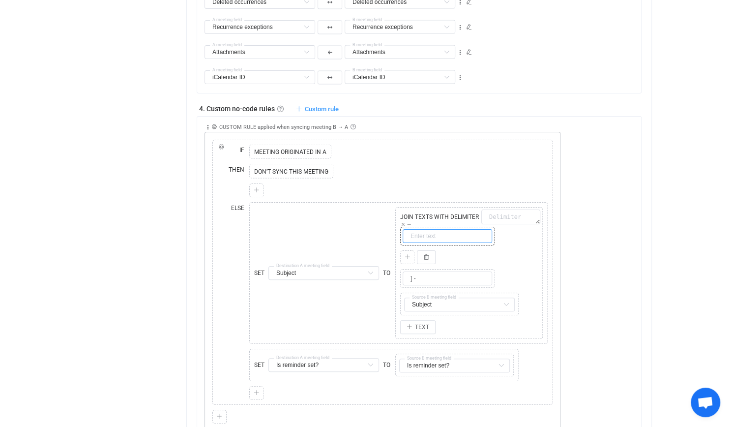
paste input "["
type input "["
click at [535, 251] on div "Copy Cut Paste TYPE MISMATCH" at bounding box center [469, 257] width 143 height 19
click at [426, 277] on input "] -" at bounding box center [447, 278] width 89 height 14
click at [570, 271] on div "Collapse Move up Move down Delete Applied to Only meeting(s) from B Only meetin…" at bounding box center [422, 273] width 436 height 315
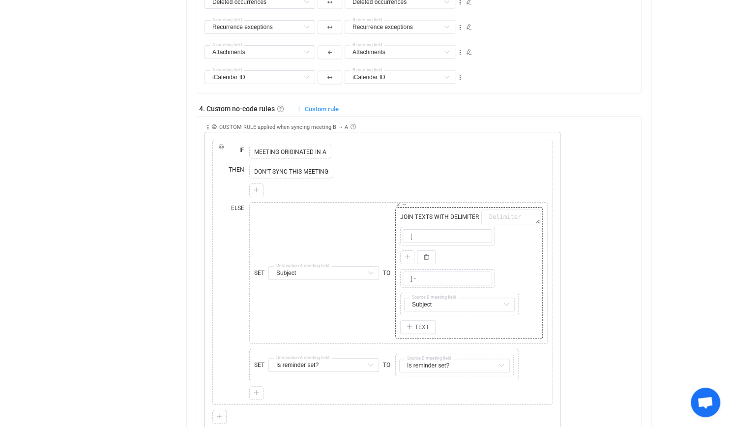
click at [406, 254] on icon at bounding box center [407, 257] width 6 height 6
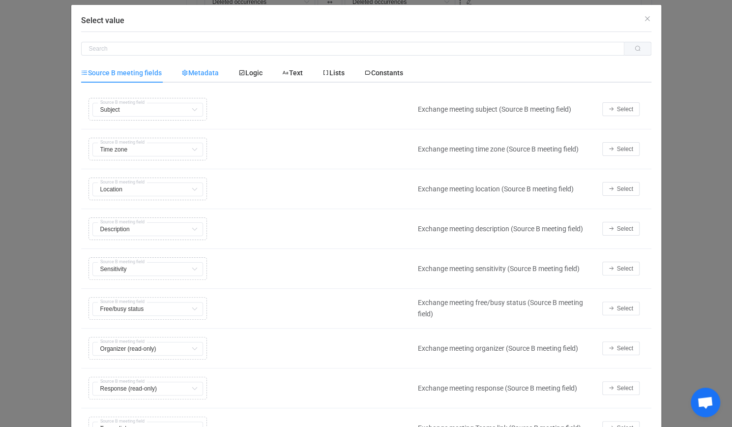
click at [203, 78] on div "Metadata" at bounding box center [200, 73] width 57 height 20
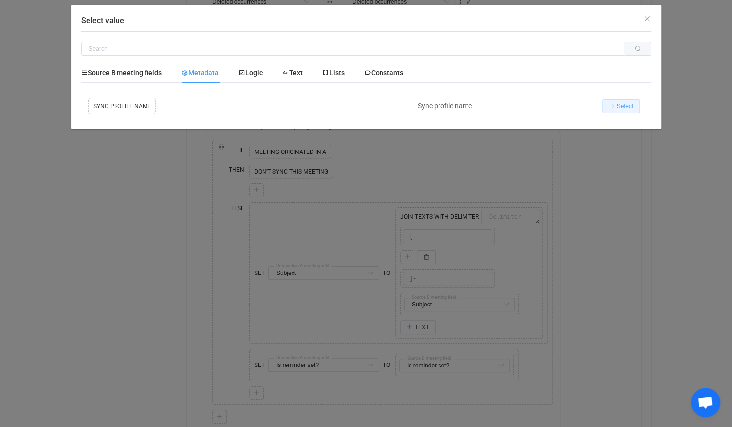
click at [622, 103] on span "Select" at bounding box center [625, 106] width 16 height 7
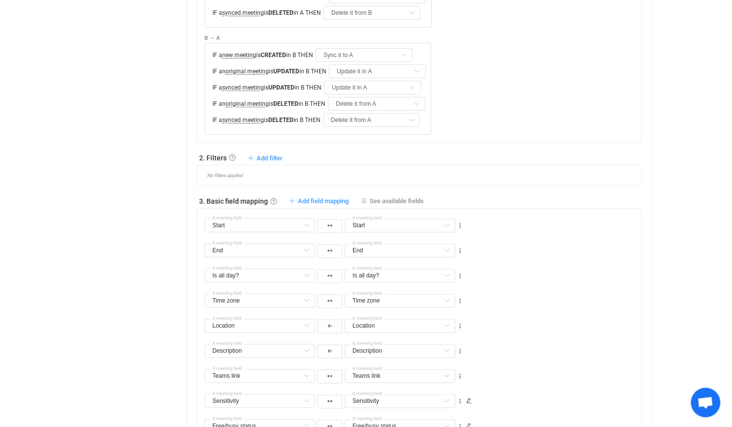
scroll to position [442, 0]
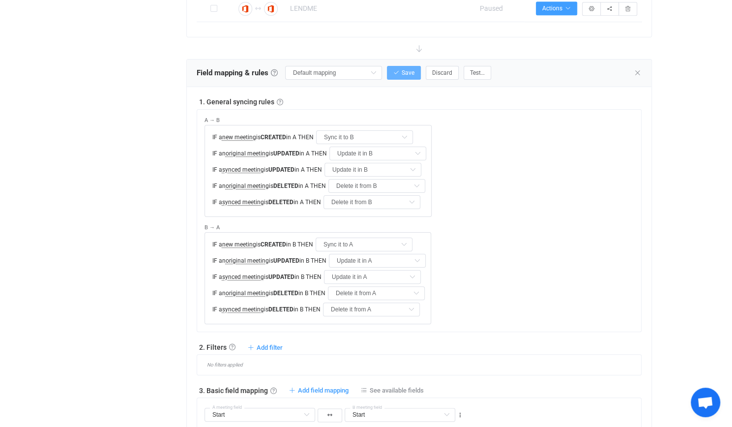
click at [405, 66] on button "Save" at bounding box center [404, 73] width 34 height 14
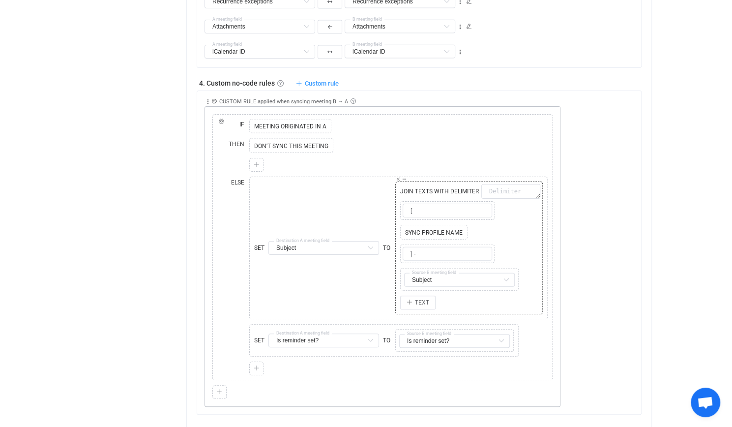
scroll to position [1130, 0]
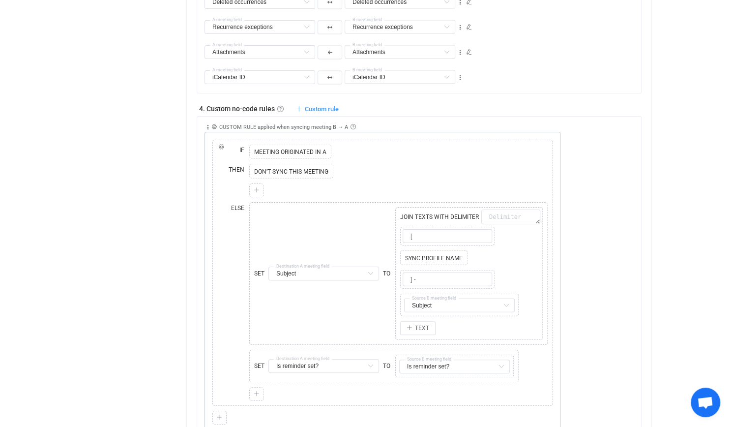
type input "My custom field mapping"
click at [325, 106] on span "Custom rule" at bounding box center [322, 108] width 34 height 7
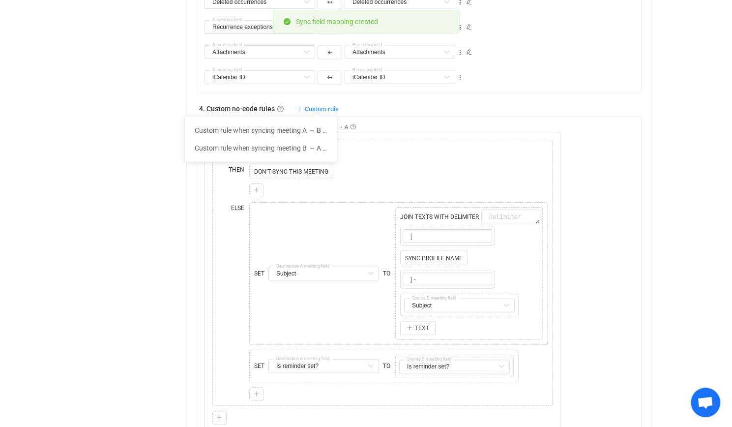
click at [326, 105] on span "Custom rule" at bounding box center [322, 108] width 34 height 7
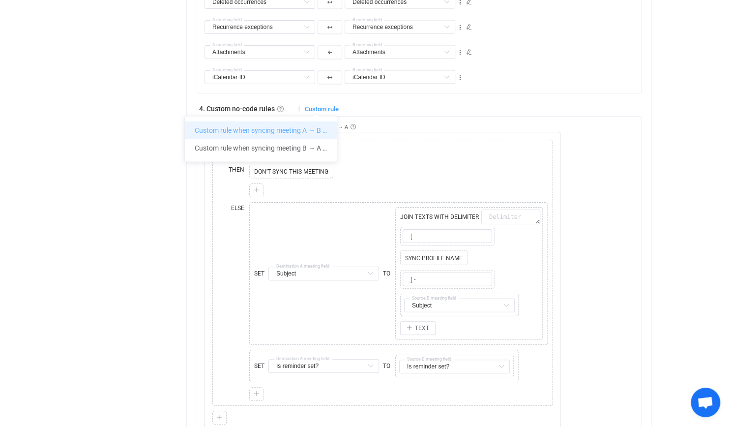
click at [316, 127] on li "Custom rule when syncing meeting A → B …" at bounding box center [261, 130] width 152 height 18
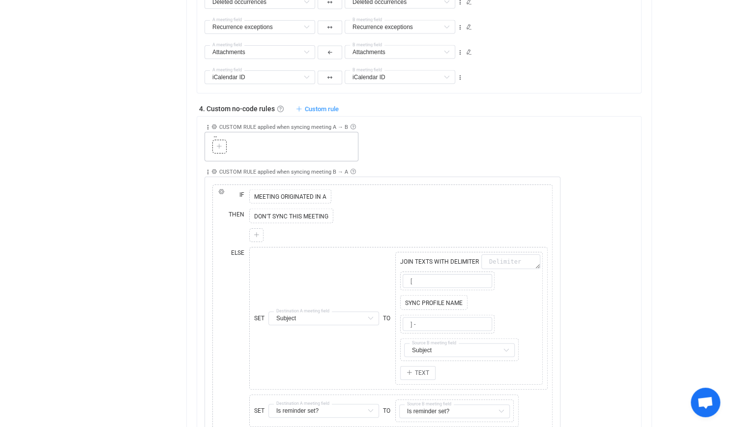
click at [206, 142] on div "Copy Cut Paste" at bounding box center [281, 146] width 154 height 29
click at [205, 144] on div "Copy Cut Paste" at bounding box center [281, 146] width 154 height 29
click at [216, 144] on icon at bounding box center [219, 147] width 6 height 6
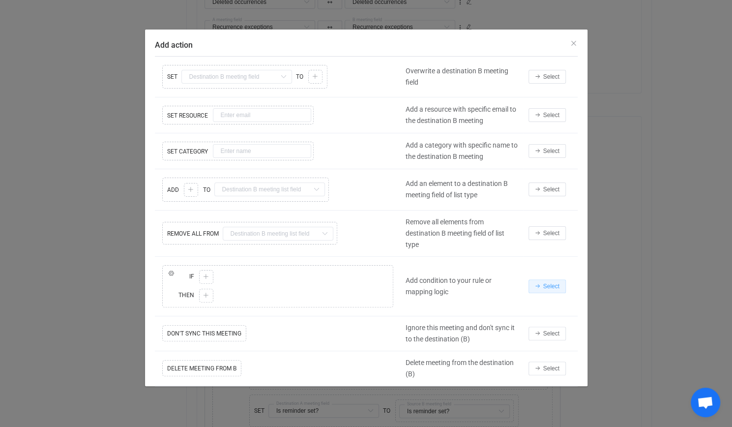
click at [547, 286] on span "Select" at bounding box center [551, 286] width 16 height 7
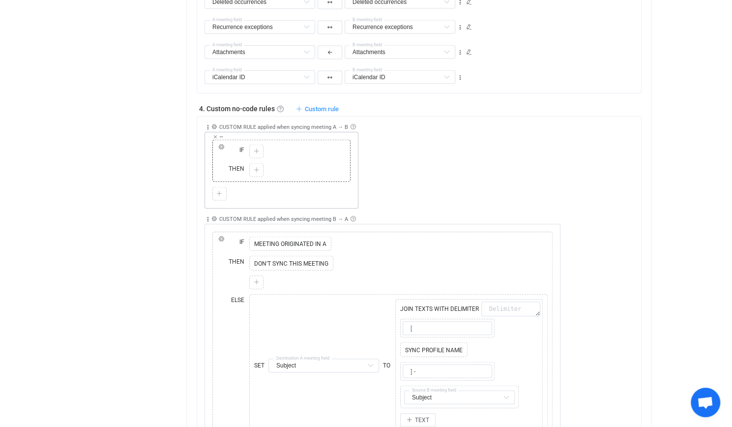
click at [253, 148] on icon at bounding box center [256, 151] width 6 height 6
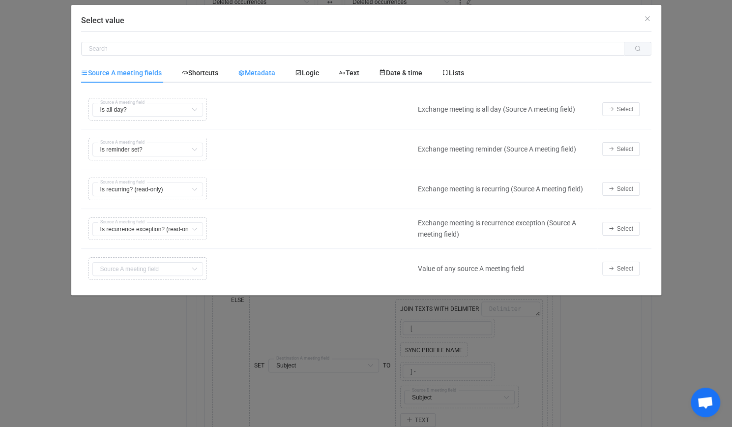
click at [268, 73] on span "Metadata" at bounding box center [256, 73] width 37 height 8
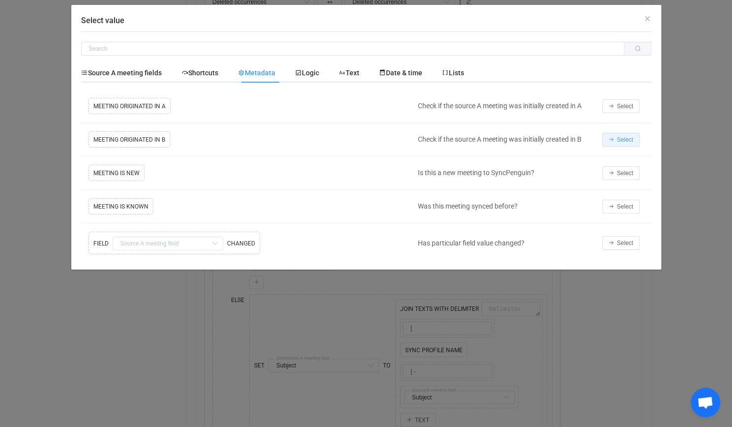
click at [637, 141] on button "Select" at bounding box center [620, 140] width 37 height 14
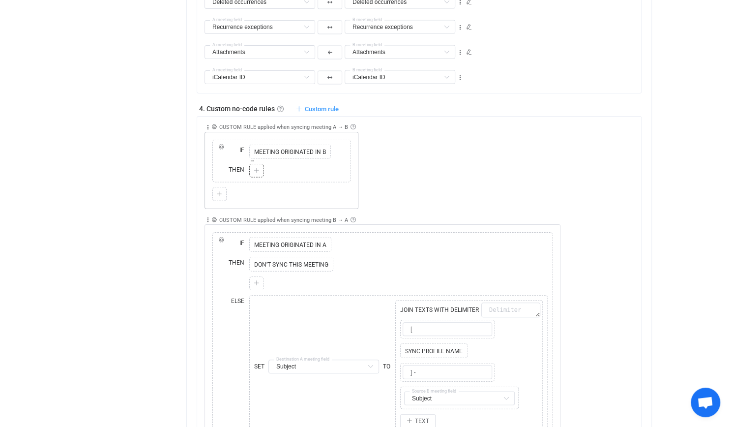
click at [256, 168] on icon at bounding box center [256, 171] width 6 height 6
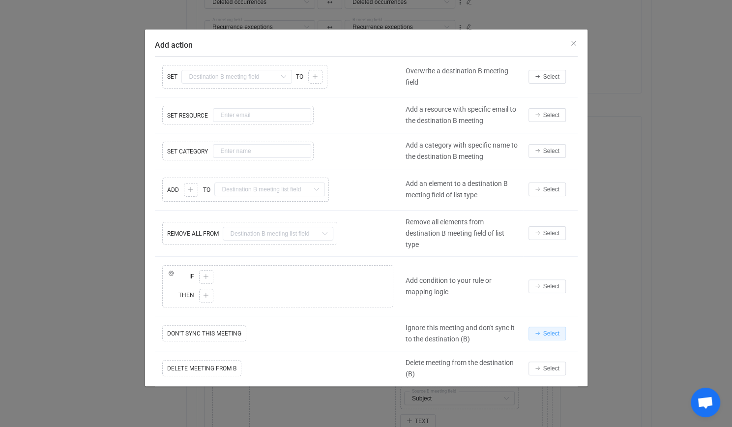
click at [545, 326] on button "Select" at bounding box center [546, 333] width 37 height 14
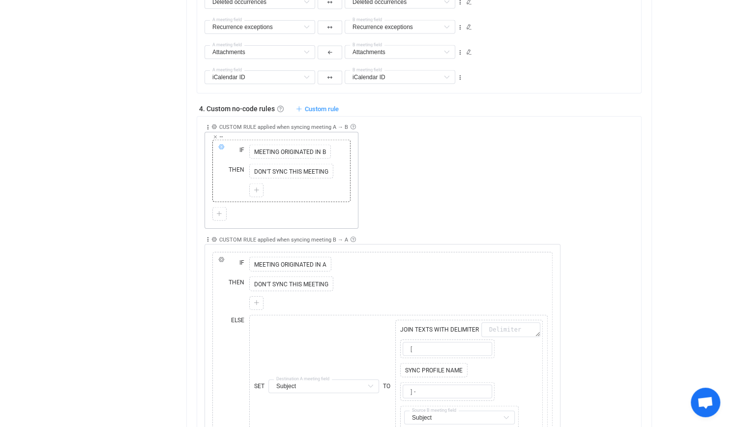
click at [221, 144] on icon at bounding box center [221, 147] width 6 height 6
click at [249, 117] on span "ELSE" at bounding box center [247, 119] width 15 height 7
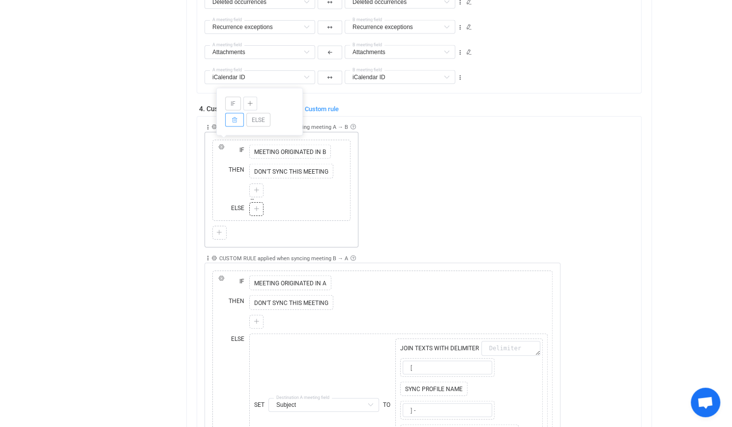
click at [249, 209] on div at bounding box center [256, 209] width 14 height 14
click at [250, 207] on div at bounding box center [256, 209] width 14 height 14
click at [255, 206] on icon at bounding box center [256, 209] width 6 height 6
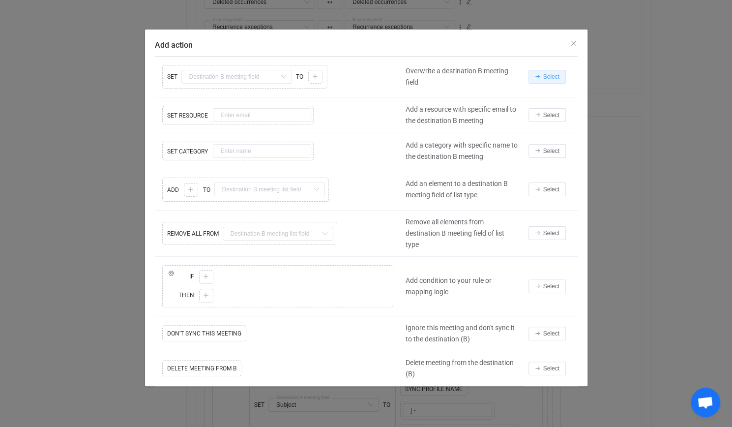
click at [547, 73] on span "Select" at bounding box center [551, 76] width 16 height 7
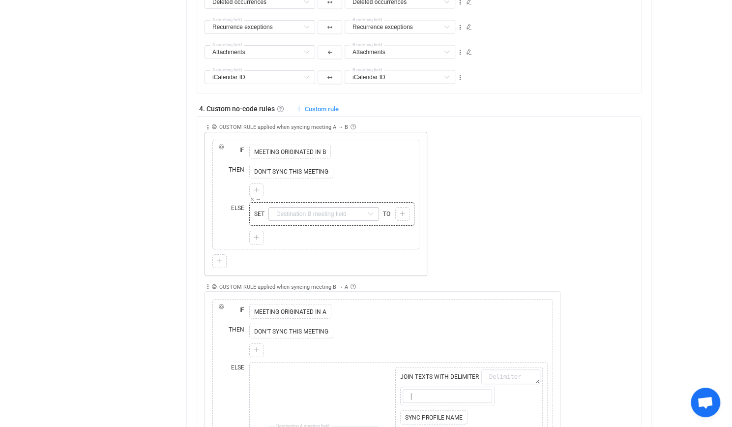
drag, startPoint x: 288, startPoint y: 201, endPoint x: 291, endPoint y: 209, distance: 8.6
click at [291, 204] on div "SET Subject Default field Start Default field End Default field Is all day? Def…" at bounding box center [332, 213] width 160 height 19
click at [291, 211] on input "text" at bounding box center [323, 214] width 111 height 14
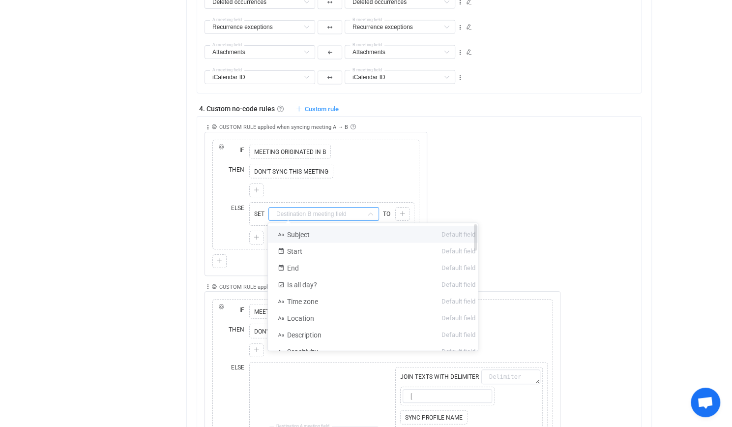
click at [307, 238] on span "Subject" at bounding box center [298, 235] width 23 height 8
type input "Subject"
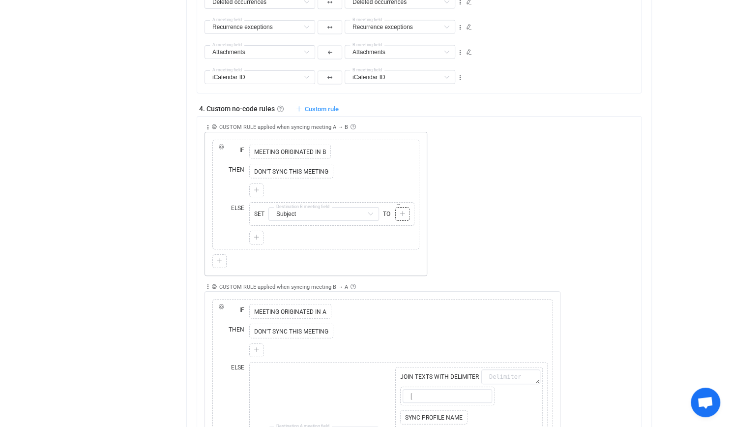
click at [403, 211] on icon at bounding box center [402, 214] width 6 height 6
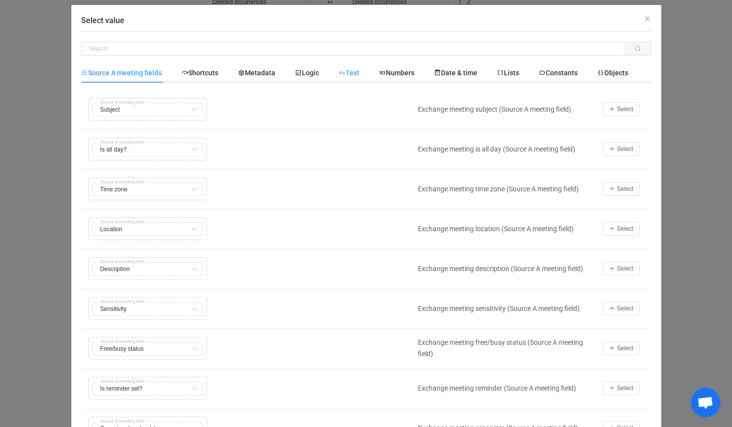
click at [350, 76] on span "Text" at bounding box center [349, 73] width 21 height 8
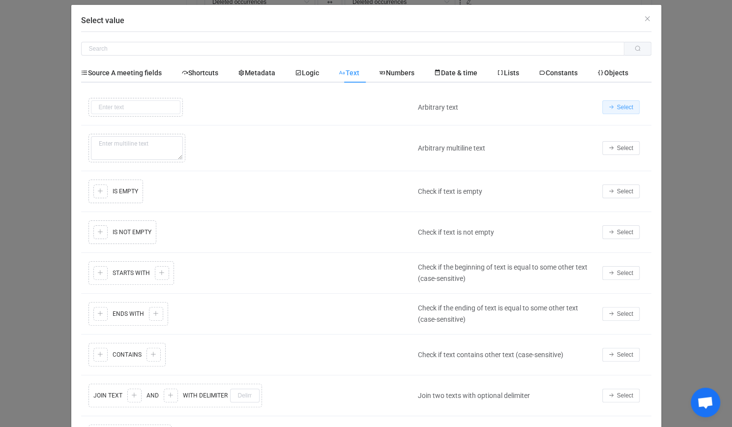
click at [625, 105] on span "Select" at bounding box center [625, 107] width 16 height 7
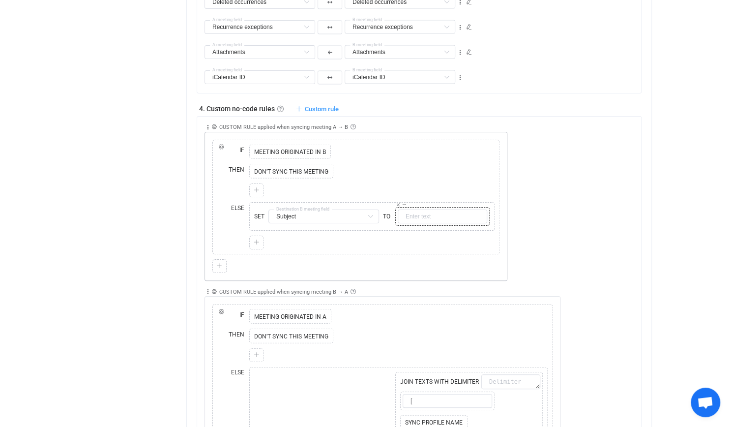
click at [441, 219] on div "Copy Cut Replace TYPE MISMATCH" at bounding box center [442, 216] width 94 height 19
click at [434, 216] on input "text" at bounding box center [442, 216] width 89 height 14
type input "Busy"
click at [258, 239] on icon at bounding box center [256, 242] width 6 height 6
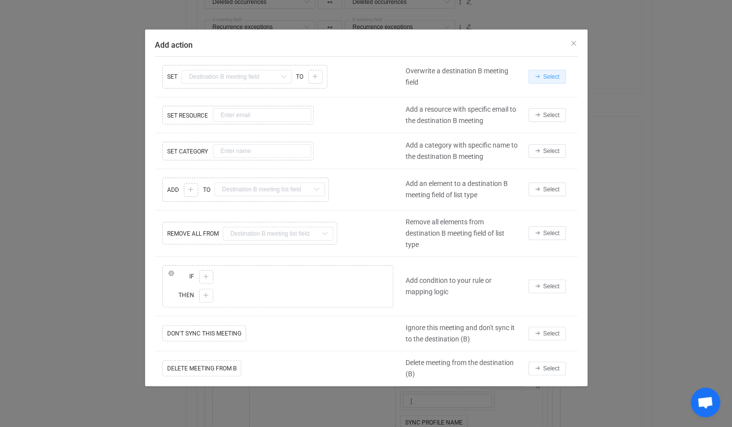
click at [549, 77] on span "Select" at bounding box center [551, 76] width 16 height 7
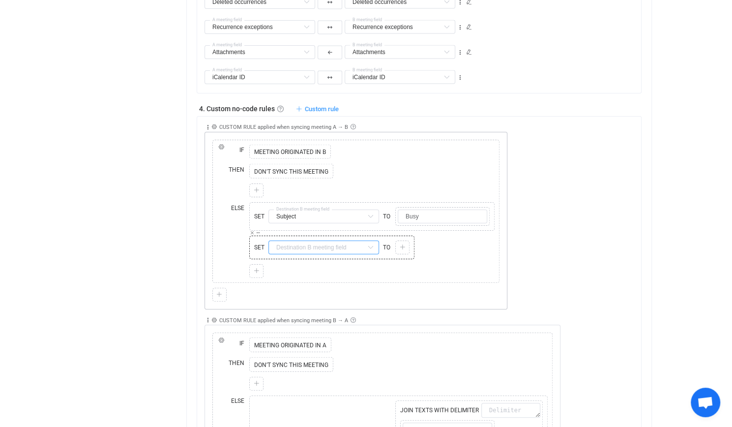
click at [322, 240] on input "text" at bounding box center [323, 247] width 111 height 14
drag, startPoint x: 340, startPoint y: 264, endPoint x: 395, endPoint y: 235, distance: 62.2
click at [344, 268] on li "Is reminder set? Default field" at bounding box center [361, 267] width 186 height 17
type input "Is reminder set?"
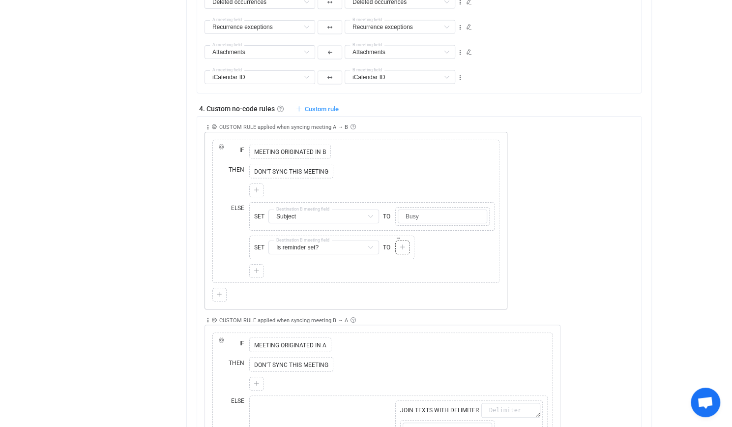
click at [404, 244] on icon at bounding box center [402, 247] width 6 height 6
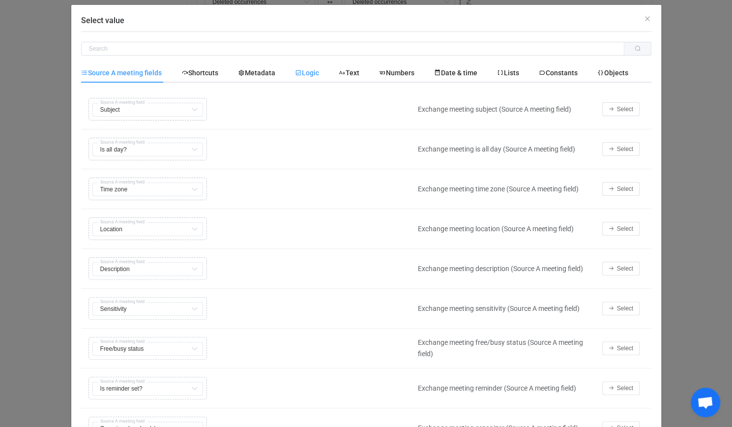
click at [309, 75] on span "Logic" at bounding box center [307, 73] width 24 height 8
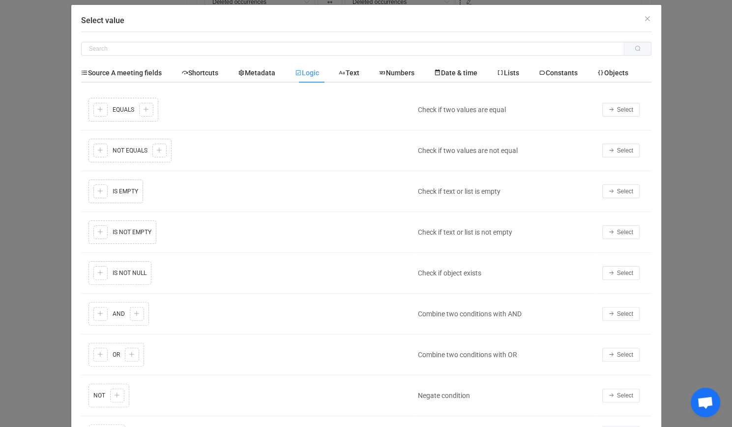
scroll to position [156, 0]
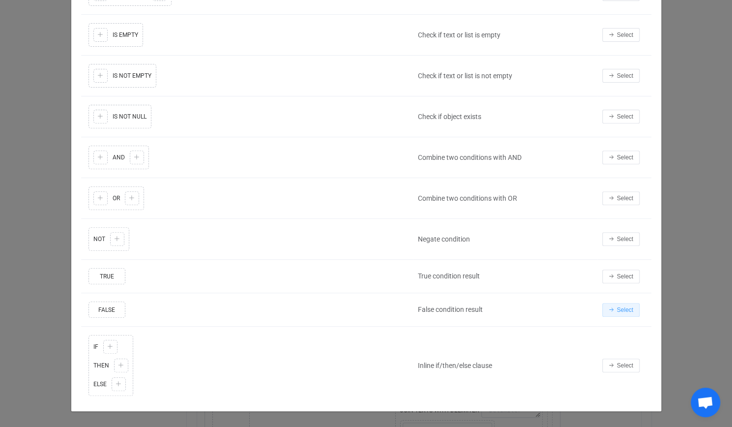
click at [618, 306] on span "Select" at bounding box center [625, 309] width 16 height 7
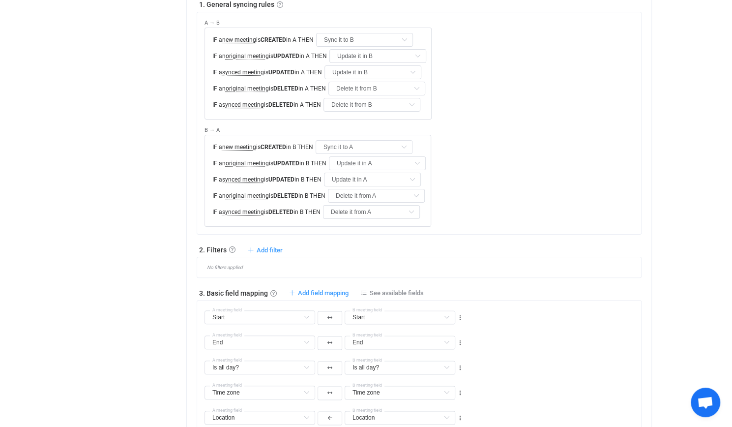
scroll to position [344, 0]
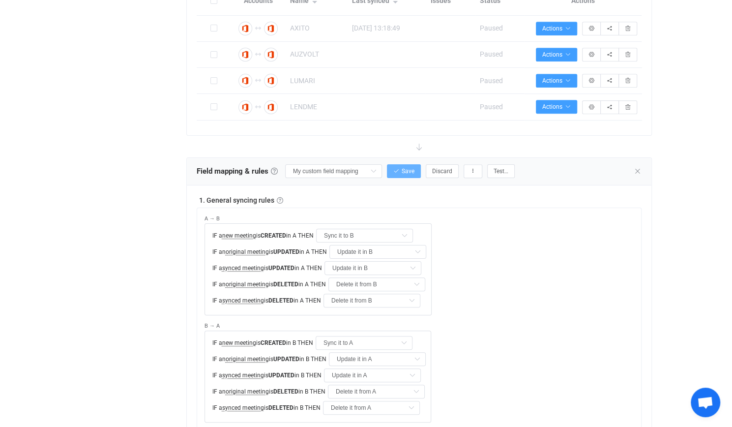
click at [401, 165] on button "Save" at bounding box center [404, 171] width 34 height 14
click at [464, 167] on button "button" at bounding box center [472, 171] width 19 height 14
click at [430, 196] on li "Rename…" at bounding box center [432, 196] width 92 height 18
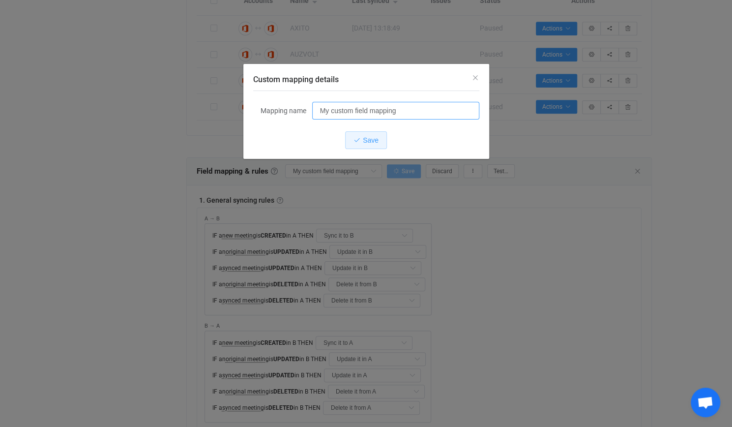
drag, startPoint x: 413, startPoint y: 108, endPoint x: 194, endPoint y: 103, distance: 219.3
click at [194, 103] on div "Custom mapping details Mapping name My custom field mapping Save" at bounding box center [366, 213] width 732 height 427
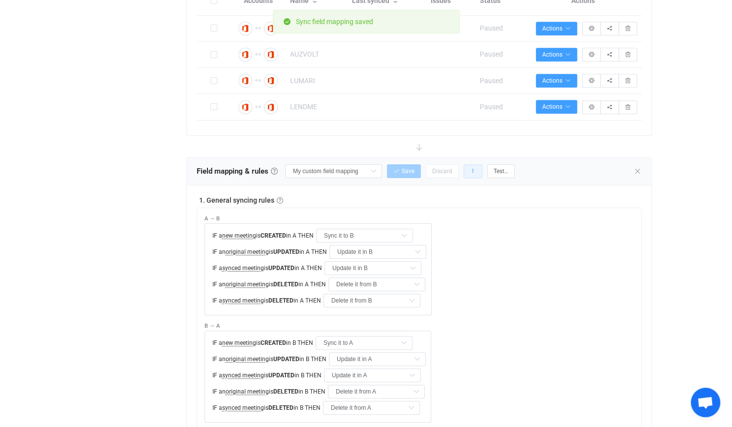
click at [472, 164] on button "button" at bounding box center [472, 171] width 19 height 14
click at [417, 199] on li "Rename…" at bounding box center [432, 196] width 92 height 18
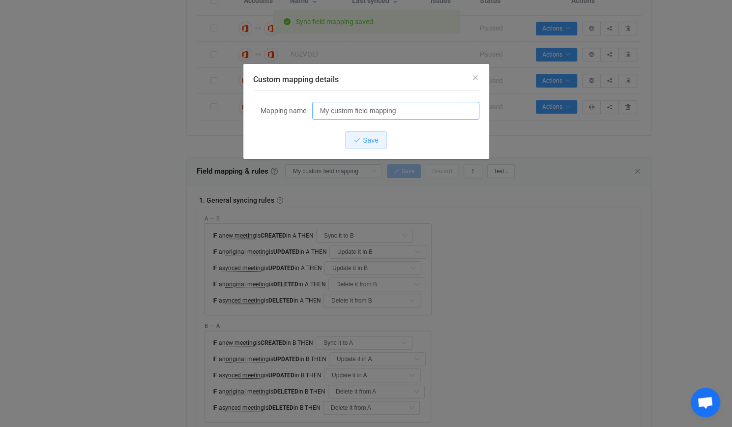
click at [425, 116] on input "My custom field mapping" at bounding box center [395, 111] width 167 height 18
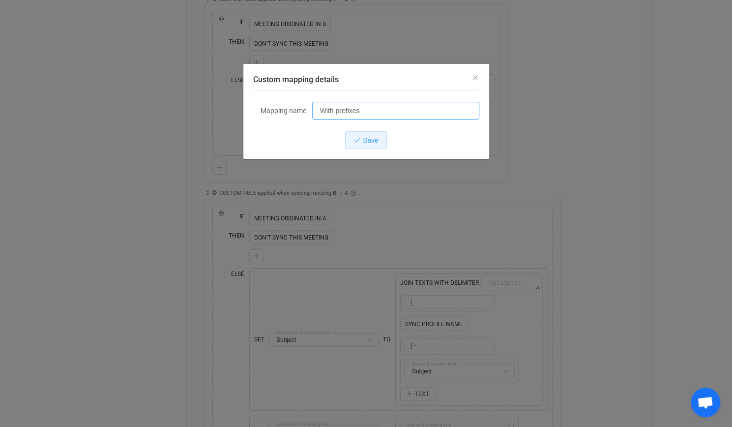
scroll to position [1259, 0]
click at [387, 108] on input "With prefixes" at bounding box center [395, 111] width 167 height 18
type input "With prefixes B -> A"
click at [371, 128] on div "Mapping name With prefixes B -> A Save" at bounding box center [366, 125] width 226 height 68
click at [376, 133] on button "Save" at bounding box center [366, 140] width 42 height 18
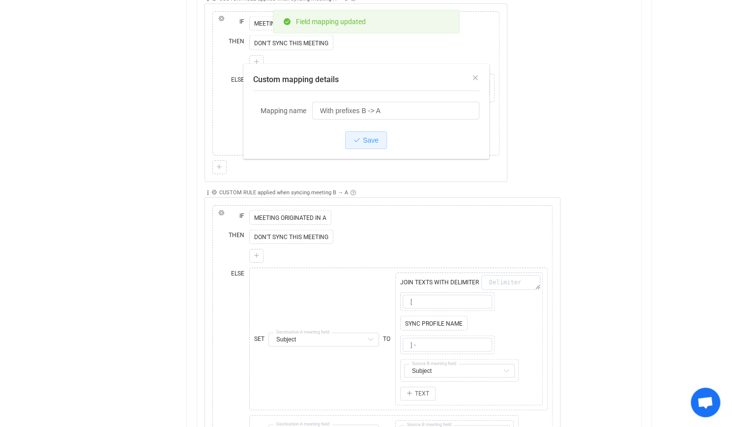
type input "With prefixes B -> A"
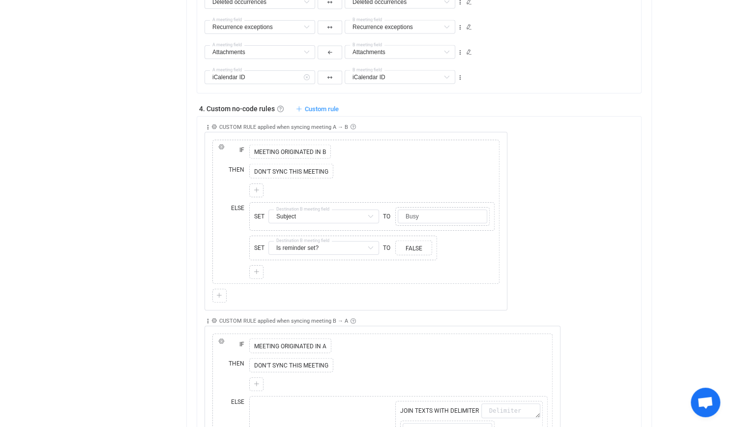
scroll to position [1081, 0]
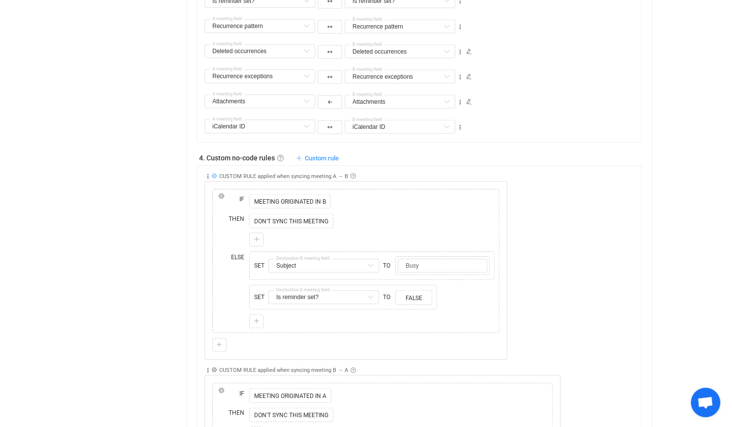
click at [216, 173] on icon at bounding box center [213, 175] width 5 height 5
click at [305, 127] on input "Only meeting(s) from A" at bounding box center [335, 129] width 123 height 14
click at [298, 174] on span "All meeting(s)" at bounding box center [306, 173] width 42 height 8
type input "All meeting(s)"
click at [180, 212] on div "Overview Synchronizations Settings Billing Help Admin Stats Data sources Mapper…" at bounding box center [127, 30] width 108 height 2168
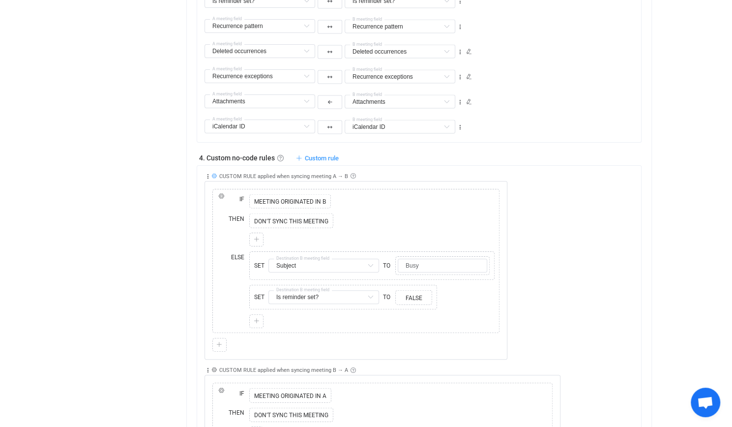
click at [216, 174] on span at bounding box center [215, 176] width 8 height 6
click at [215, 174] on icon at bounding box center [213, 175] width 5 height 5
click at [413, 185] on div "Copy Cut Replace IF Copy Cut Replace TYPE MISMATCH MEETING ORIGINATED IN B THEN…" at bounding box center [355, 270] width 303 height 178
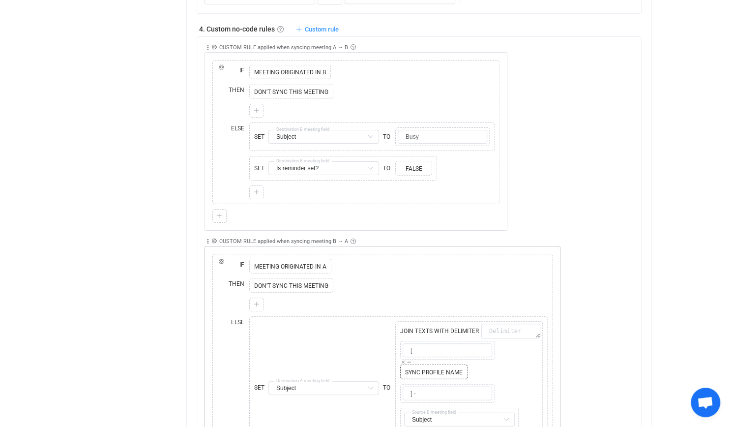
scroll to position [1327, 0]
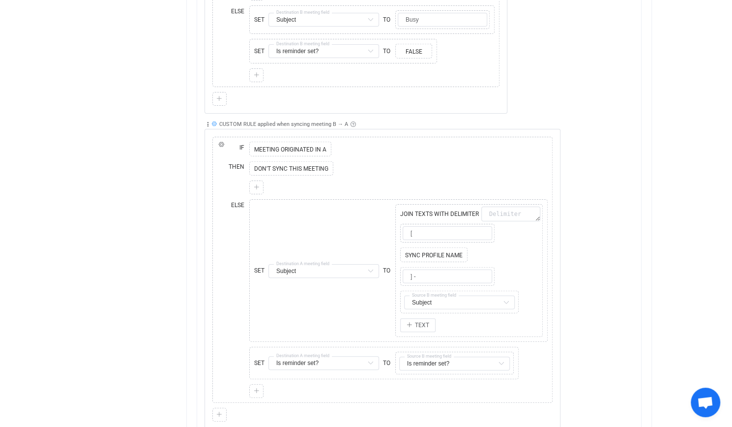
click at [213, 121] on span at bounding box center [213, 124] width 5 height 6
click at [300, 75] on input "Only meeting(s) from B" at bounding box center [335, 74] width 123 height 14
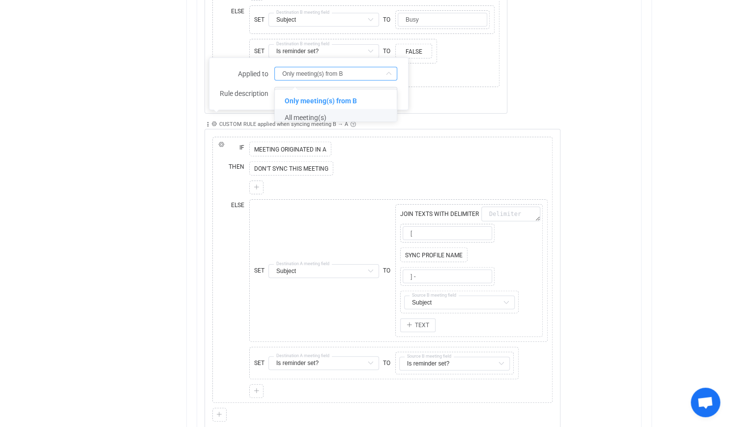
click at [295, 112] on li "All meeting(s)" at bounding box center [339, 117] width 129 height 17
type input "All meeting(s)"
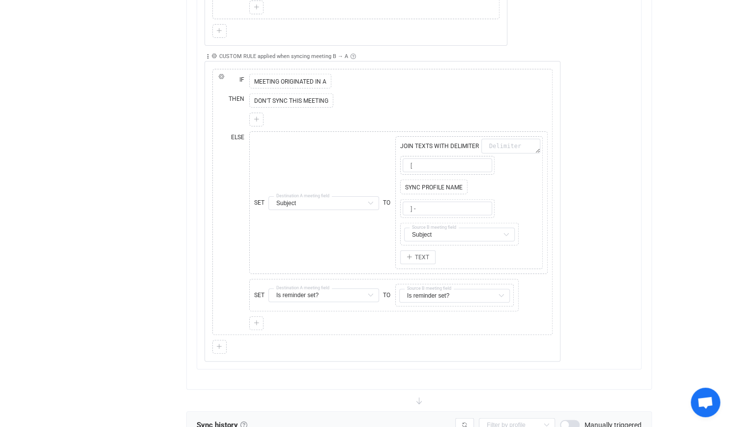
scroll to position [1180, 0]
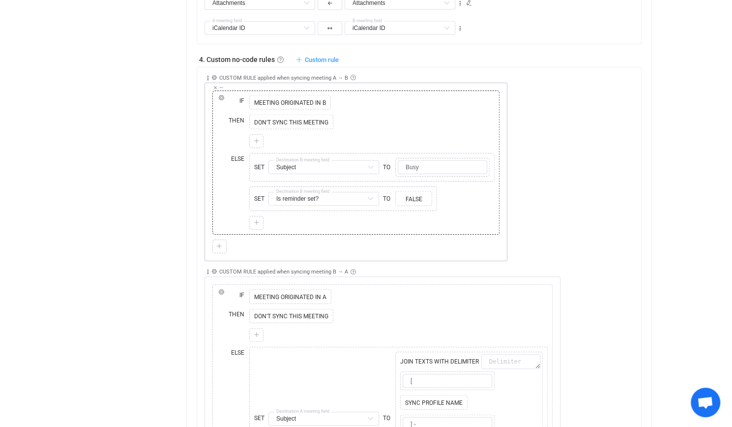
click at [222, 85] on icon at bounding box center [221, 87] width 5 height 5
click at [222, 95] on icon at bounding box center [221, 98] width 6 height 6
click at [207, 75] on icon at bounding box center [207, 78] width 7 height 7
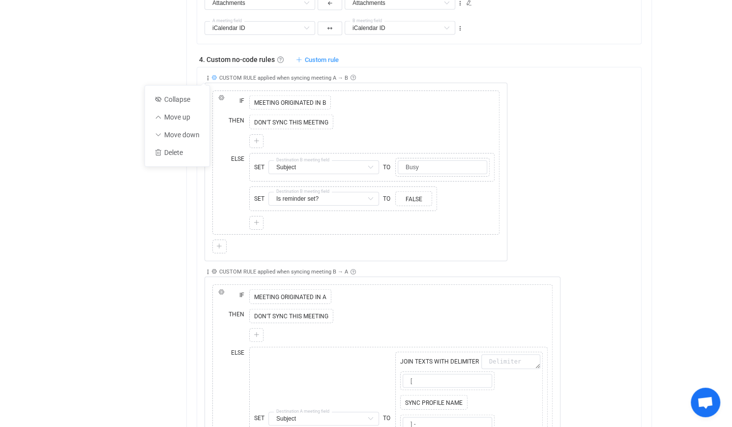
click at [216, 76] on icon at bounding box center [213, 77] width 5 height 5
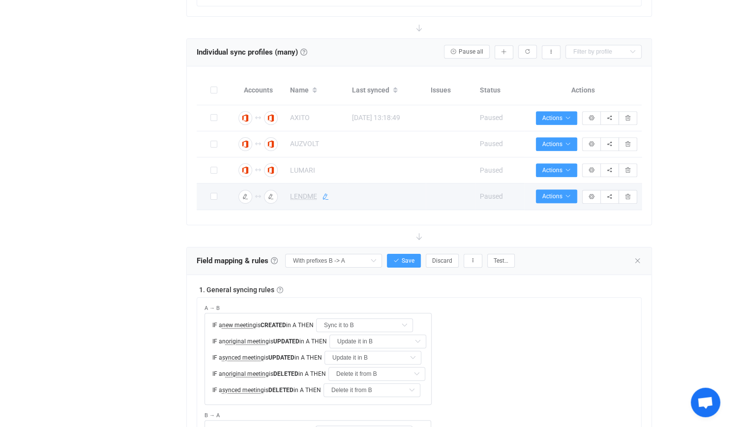
scroll to position [246, 0]
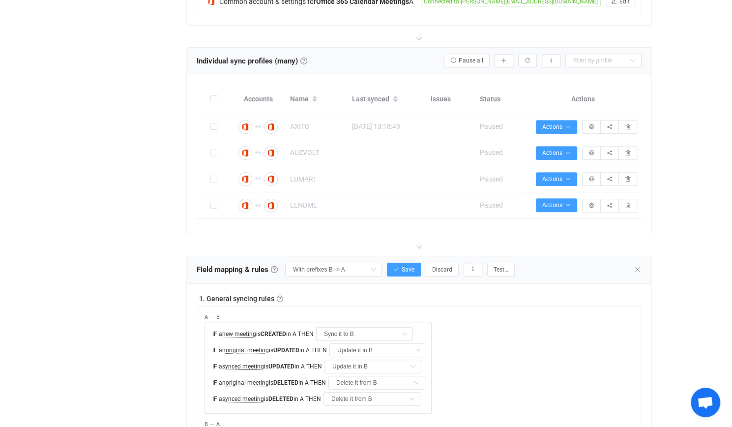
click at [400, 259] on div "Field mapping & rules Field mapping & rules By default, all meetings of the con…" at bounding box center [419, 270] width 464 height 28
click at [401, 262] on button "Save" at bounding box center [404, 269] width 34 height 14
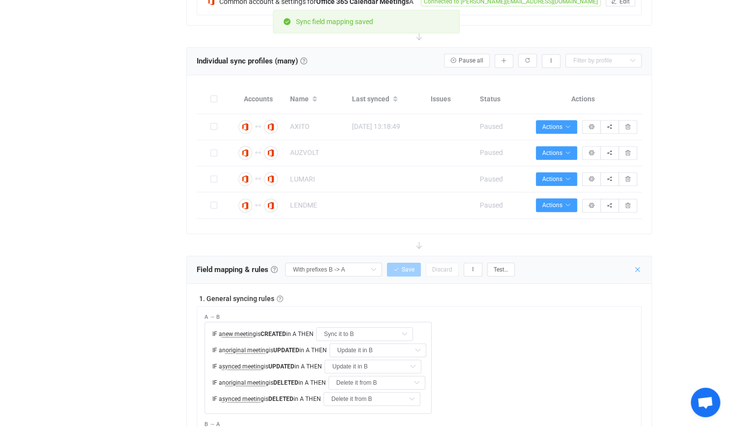
click at [635, 265] on icon at bounding box center [638, 269] width 8 height 8
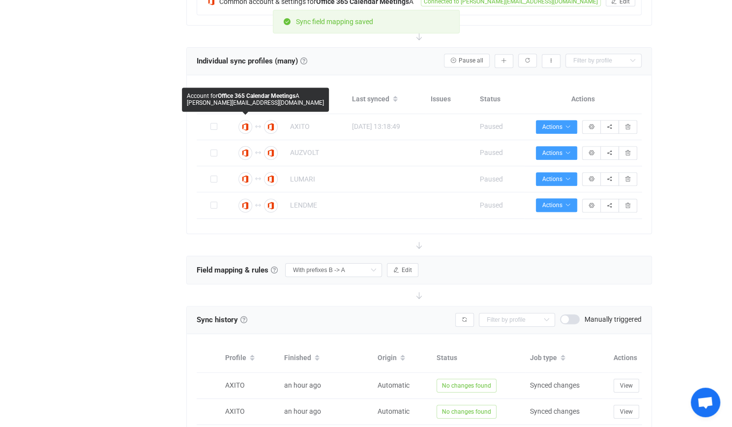
click at [214, 95] on span "Account for" at bounding box center [202, 95] width 31 height 7
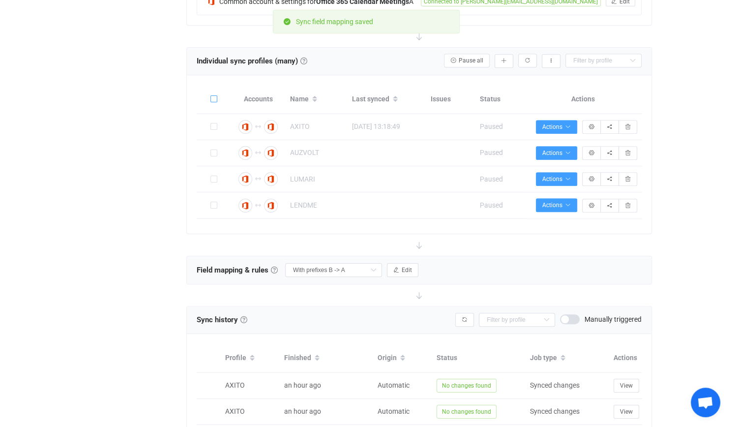
click at [216, 99] on span at bounding box center [213, 98] width 7 height 7
click at [217, 95] on input "checkbox" at bounding box center [217, 95] width 0 height 0
click at [471, 59] on span "Bulk actions" at bounding box center [462, 61] width 41 height 7
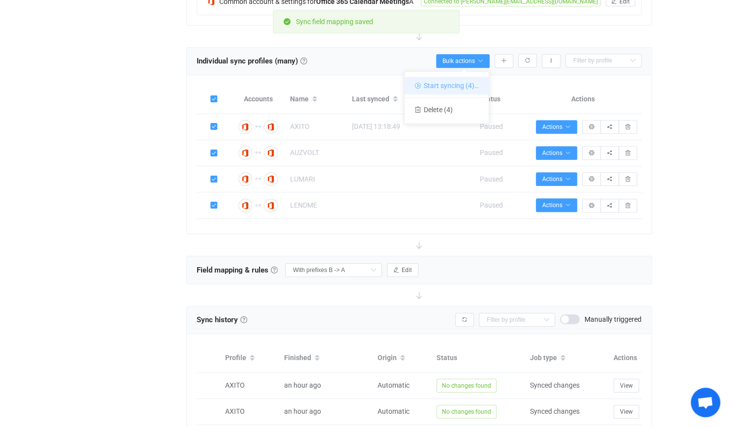
click at [457, 88] on li "Start syncing (4)…" at bounding box center [447, 86] width 84 height 18
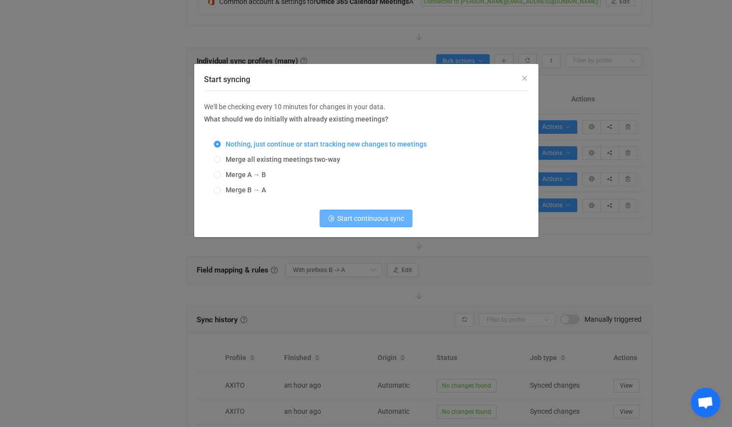
click at [375, 220] on span "Start continuous sync" at bounding box center [370, 218] width 67 height 8
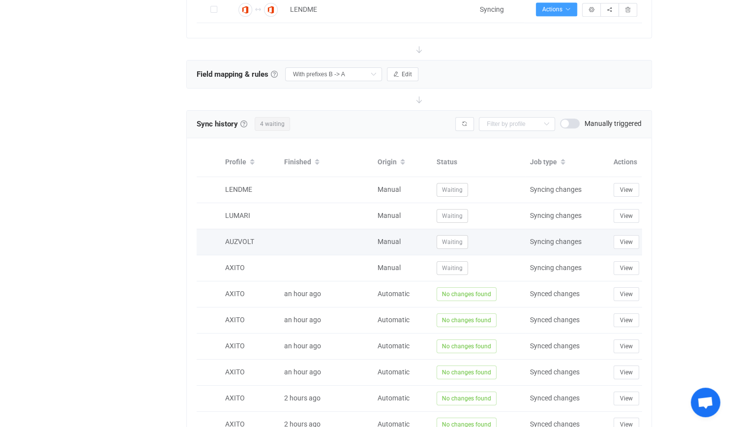
scroll to position [442, 0]
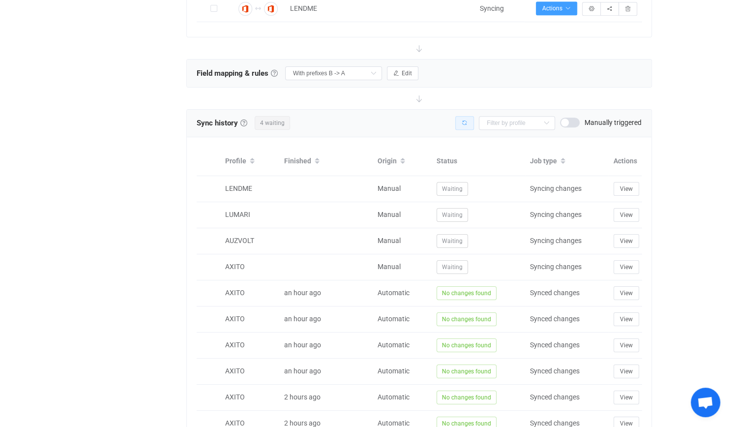
click at [462, 116] on button "button" at bounding box center [464, 123] width 19 height 14
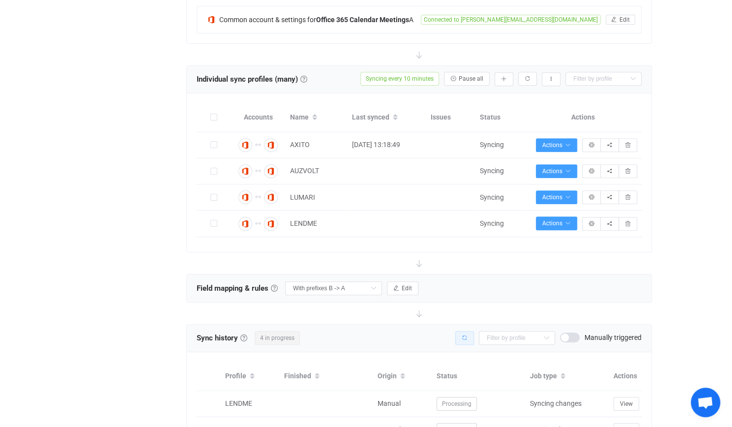
scroll to position [344, 0]
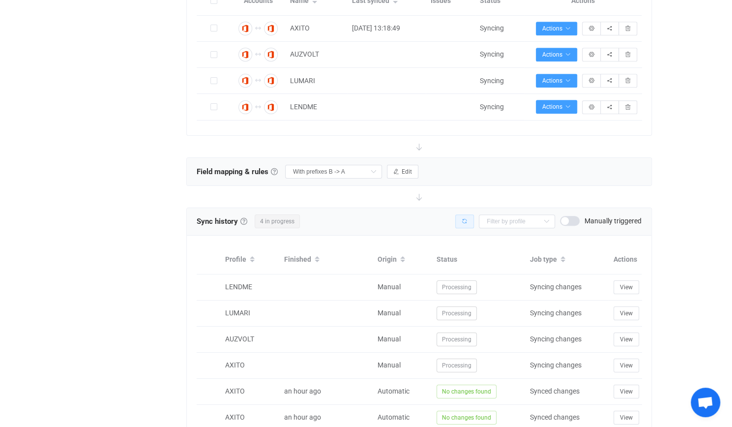
click at [459, 214] on button "button" at bounding box center [464, 221] width 19 height 14
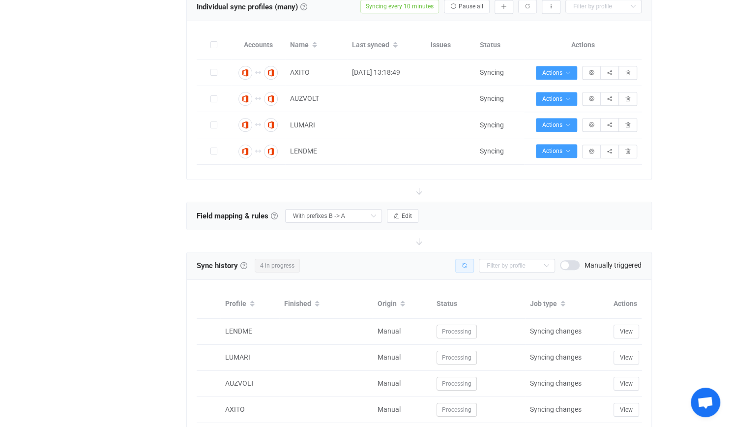
scroll to position [98, 0]
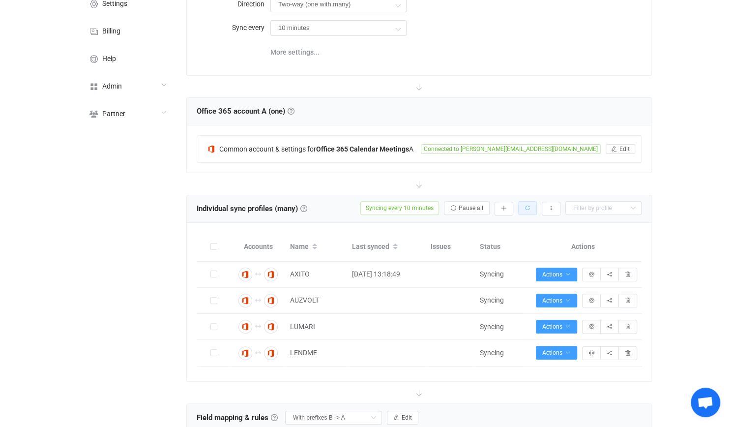
click at [524, 201] on button "button" at bounding box center [527, 208] width 19 height 14
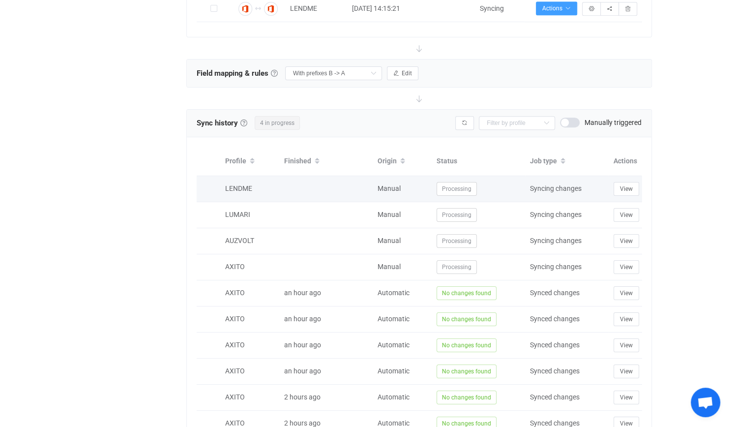
scroll to position [321, 0]
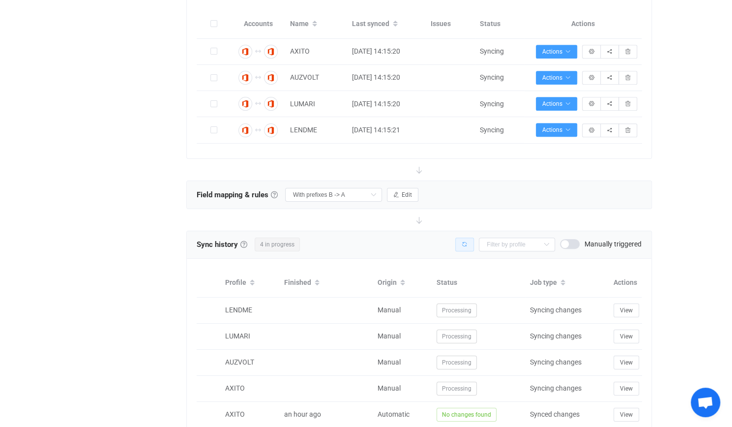
click at [472, 239] on button "button" at bounding box center [464, 244] width 19 height 14
click at [398, 188] on button "Edit" at bounding box center [402, 195] width 31 height 14
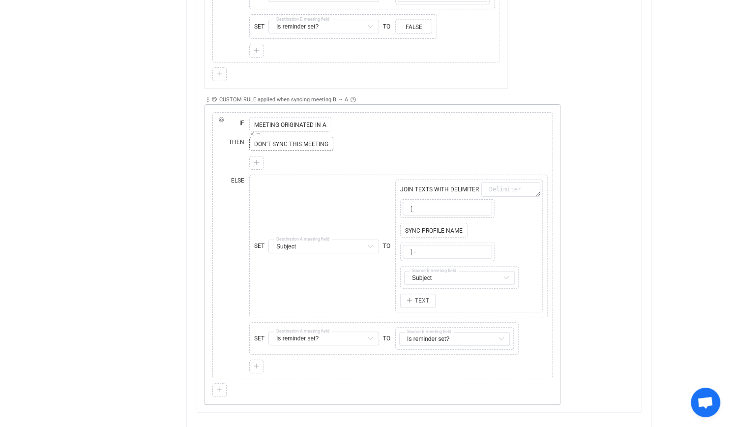
scroll to position [1353, 0]
click at [438, 243] on input "] -" at bounding box center [447, 250] width 89 height 14
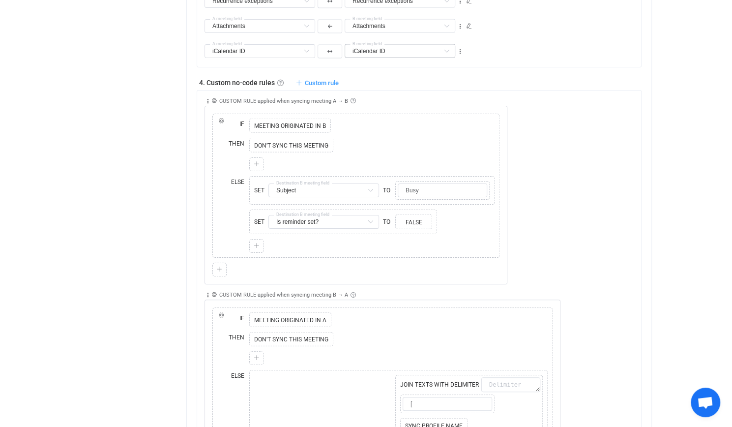
scroll to position [1451, 0]
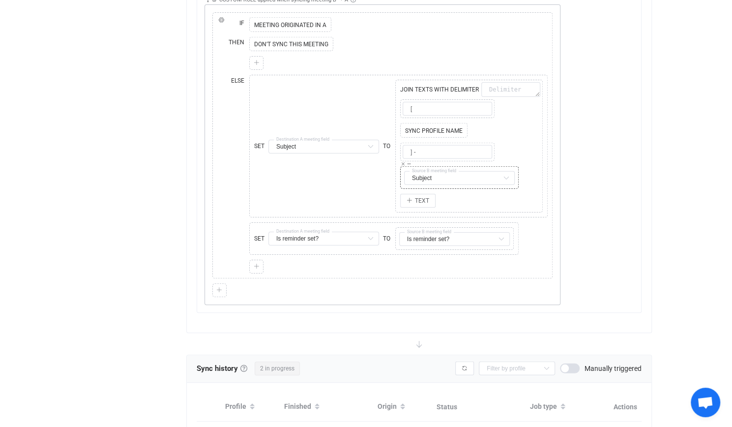
click at [449, 169] on span "Source B meeting field" at bounding box center [433, 171] width 49 height 4
click at [603, 152] on div "Collapse Move up Move down Delete CUSTOM RULE applied when syncing meeting B → …" at bounding box center [422, 147] width 436 height 316
click at [431, 145] on input "] -" at bounding box center [447, 152] width 89 height 14
click at [603, 123] on div "Collapse Move up Move down Delete CUSTOM RULE applied when syncing meeting B → …" at bounding box center [422, 147] width 436 height 316
